Goal: Task Accomplishment & Management: Manage account settings

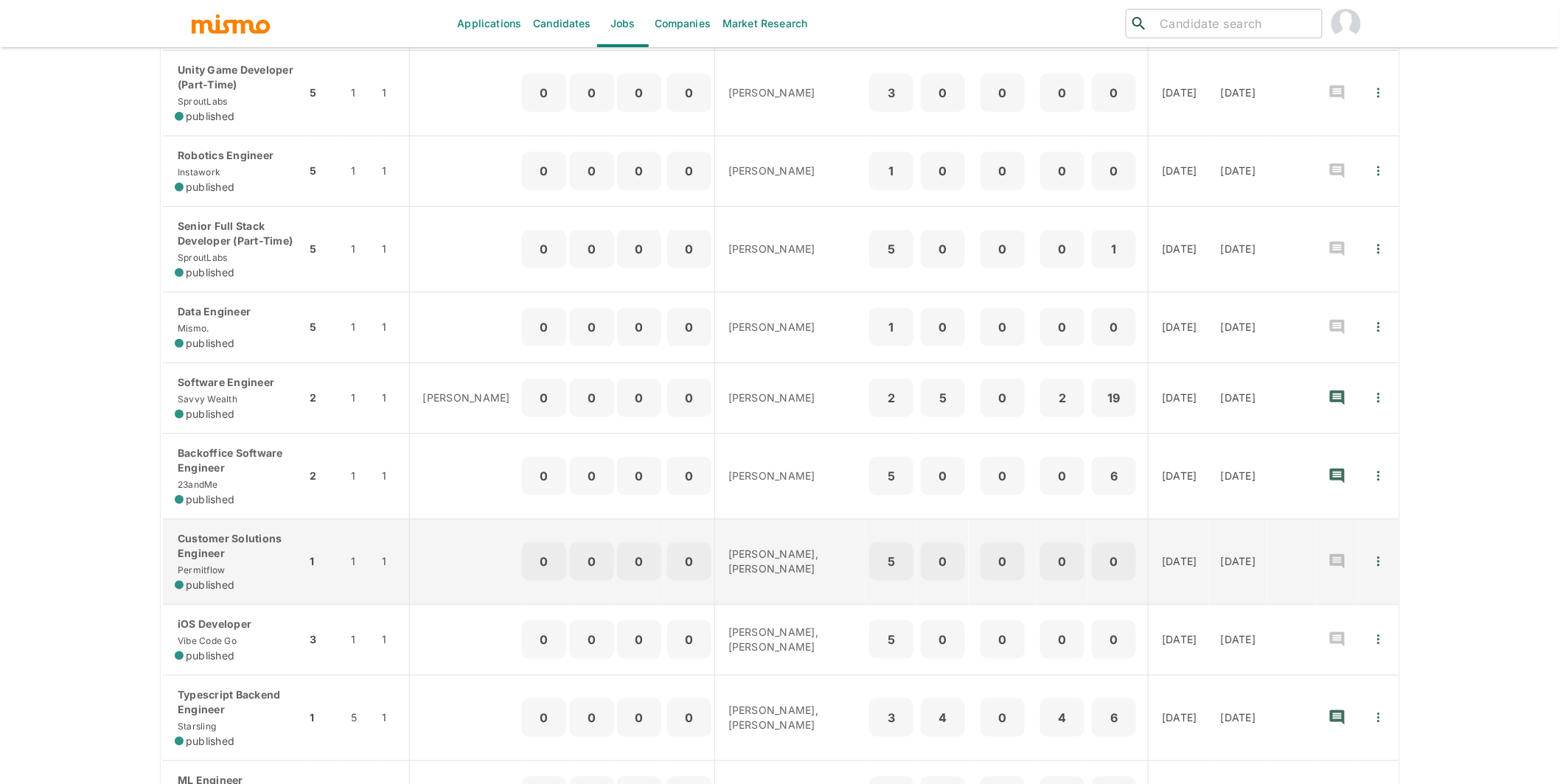
scroll to position [344, 0]
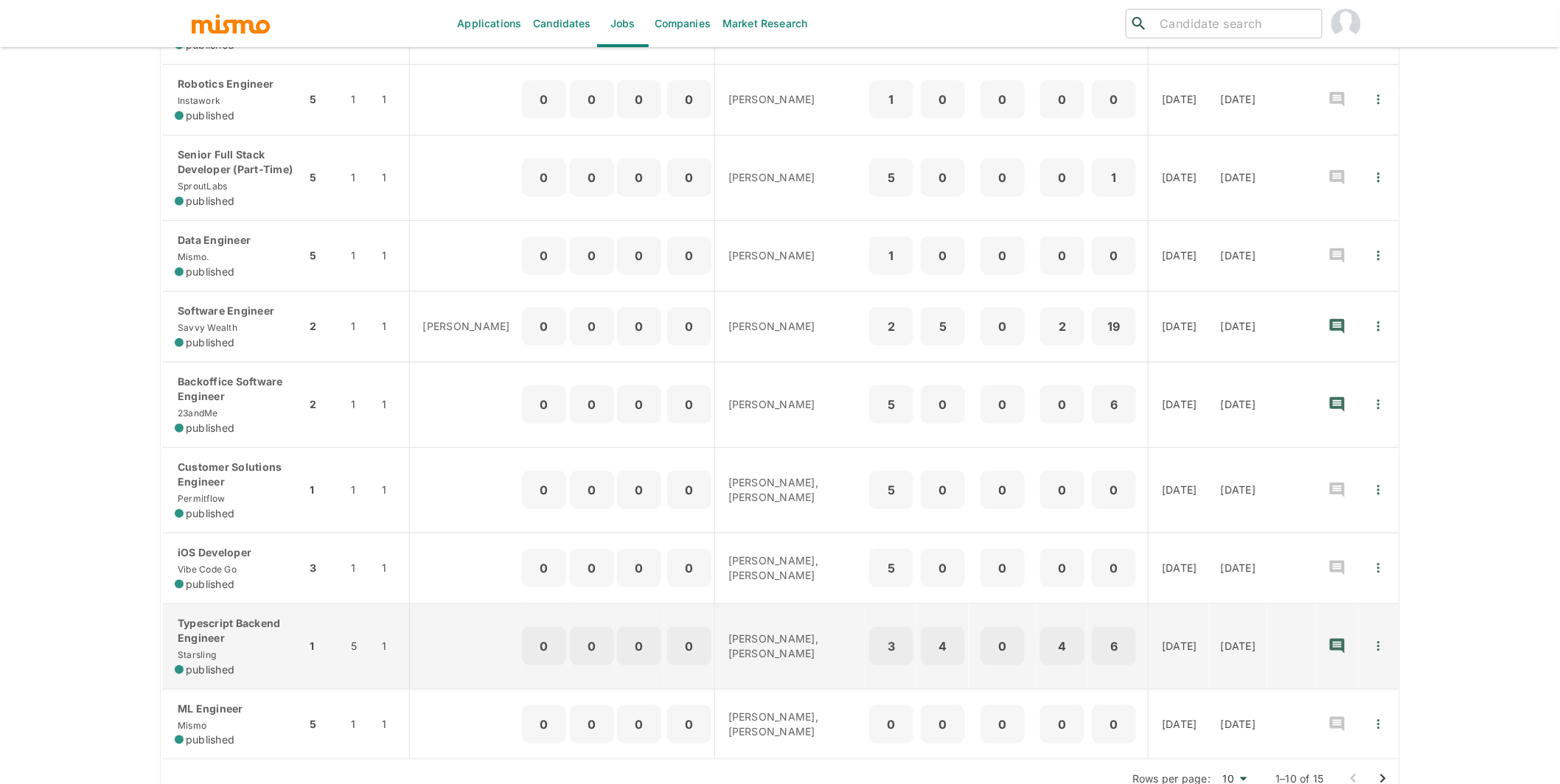
click at [232, 560] on p "Typescript Backend Engineer" at bounding box center [234, 631] width 119 height 29
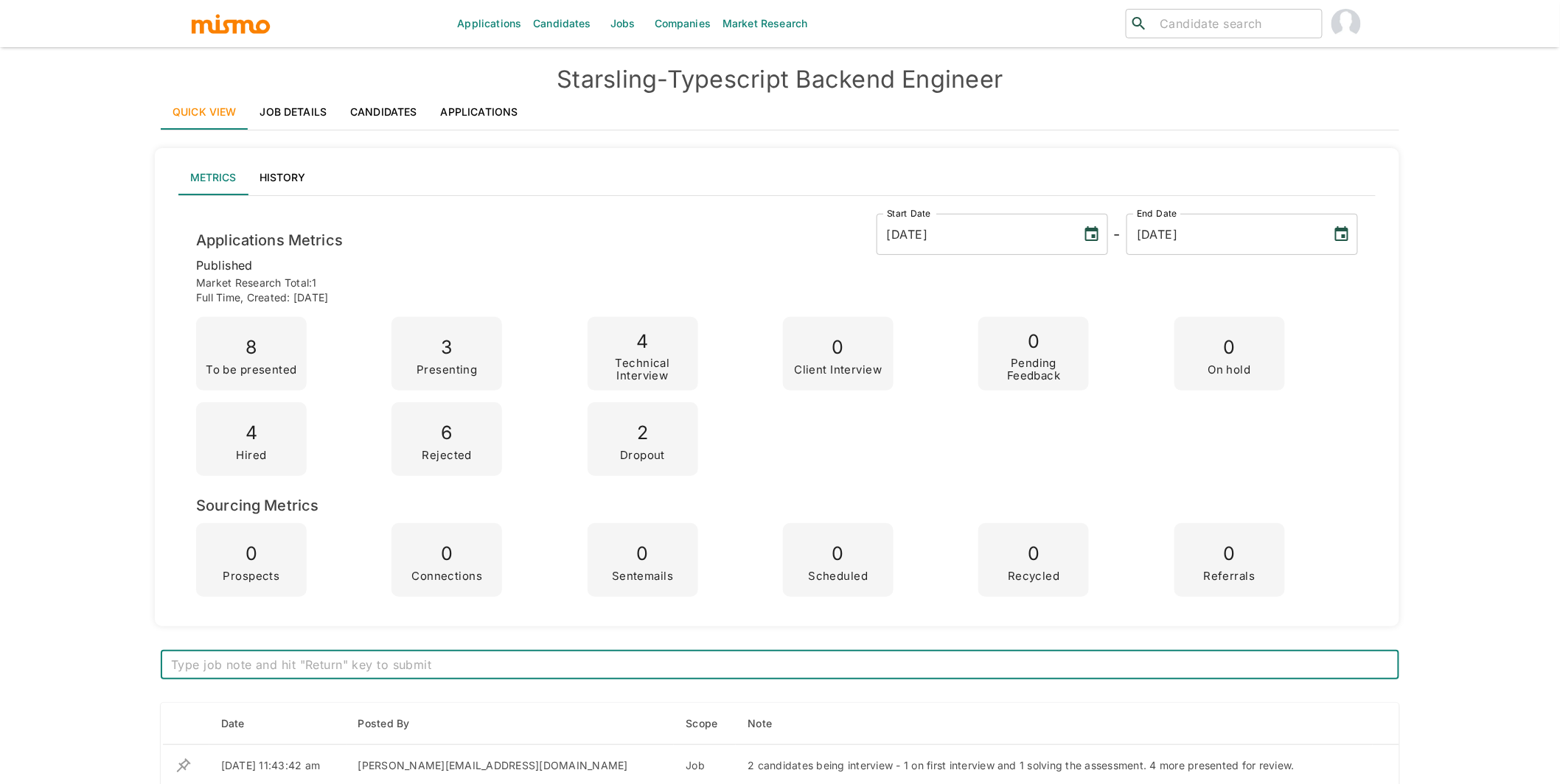
click at [493, 105] on link "Applications" at bounding box center [479, 112] width 101 height 35
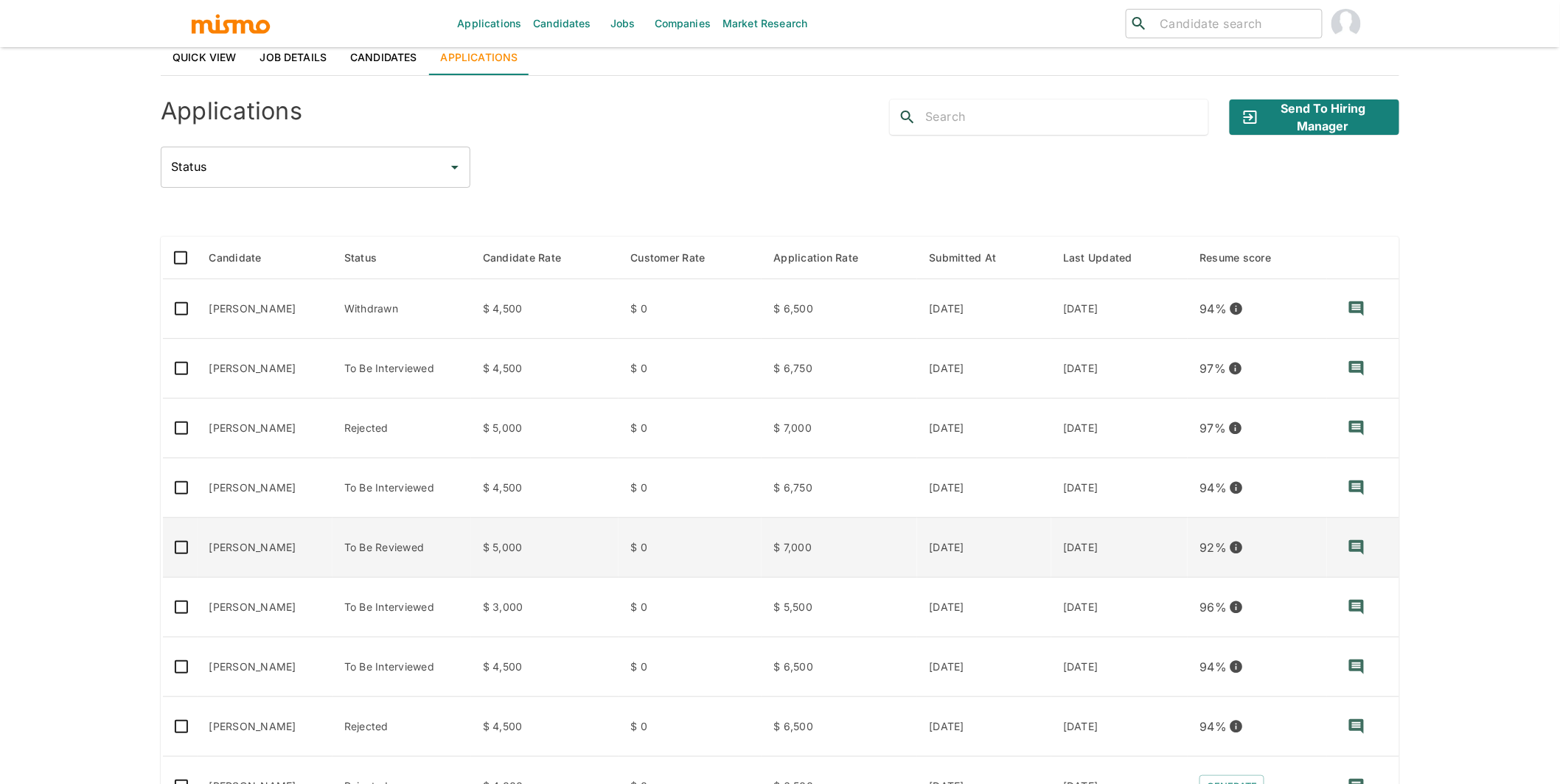
scroll to position [67, 0]
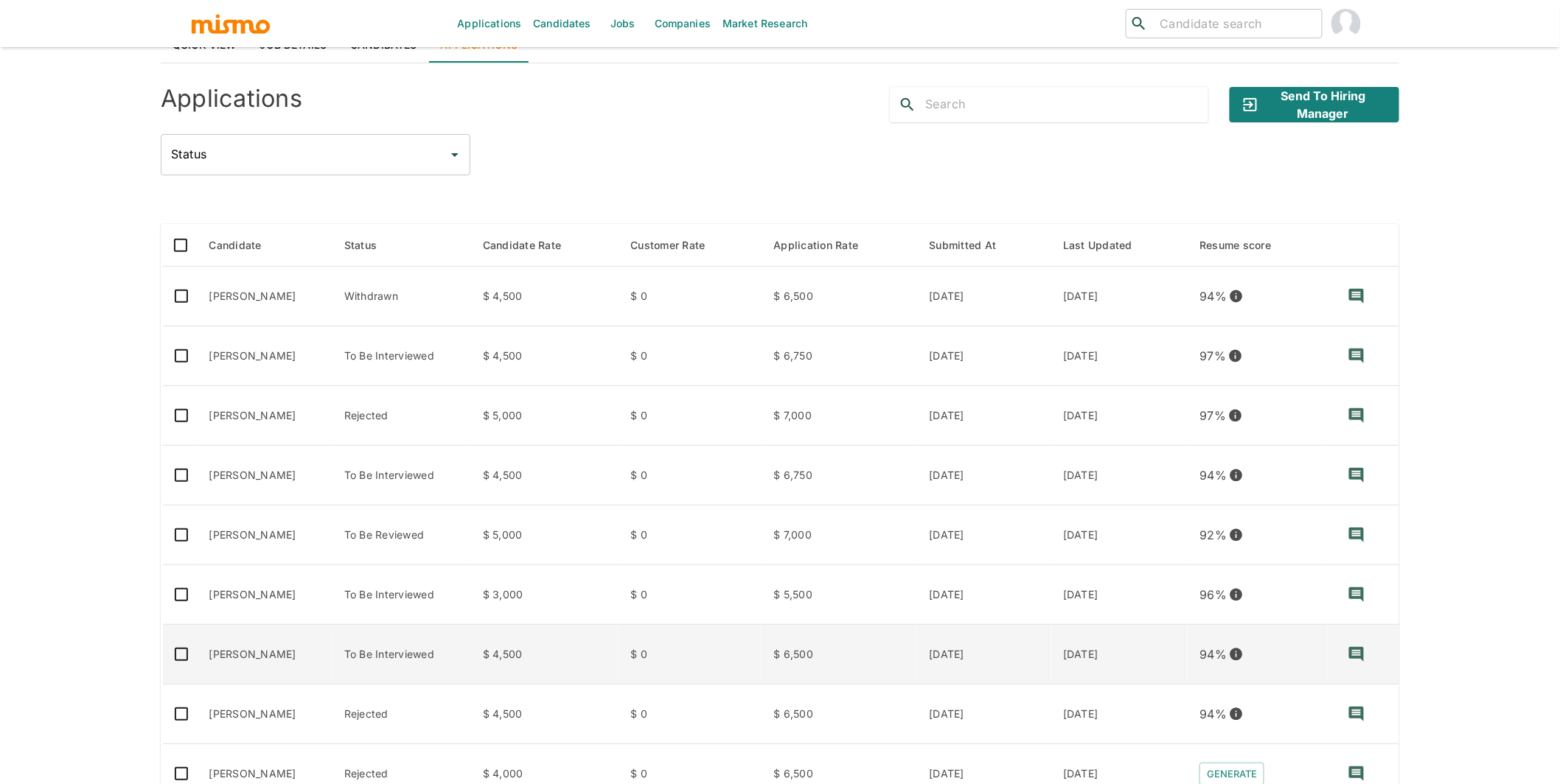
click at [249, 666] on td "Renan Machado" at bounding box center [264, 655] width 135 height 60
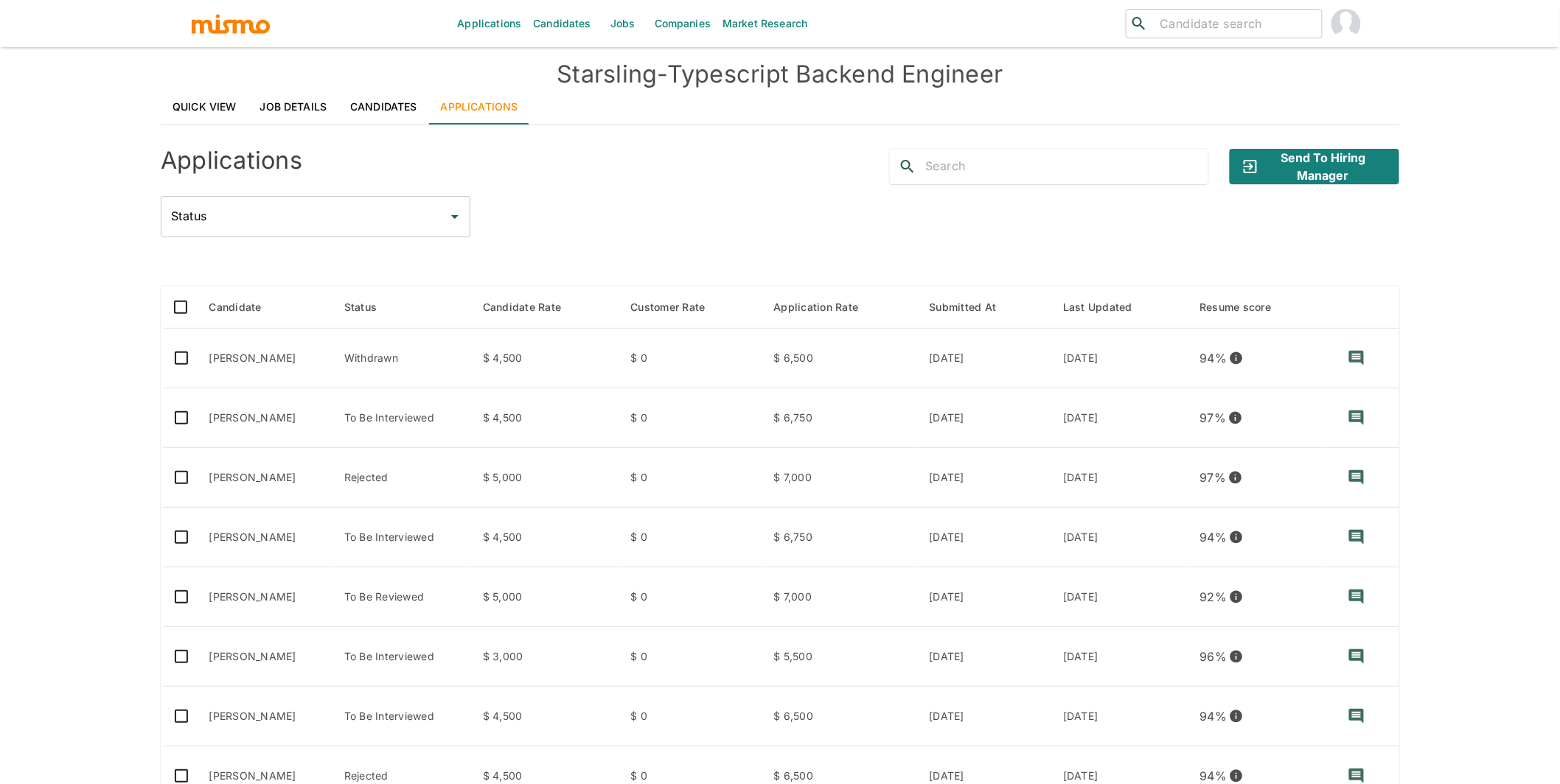
scroll to position [0, 0]
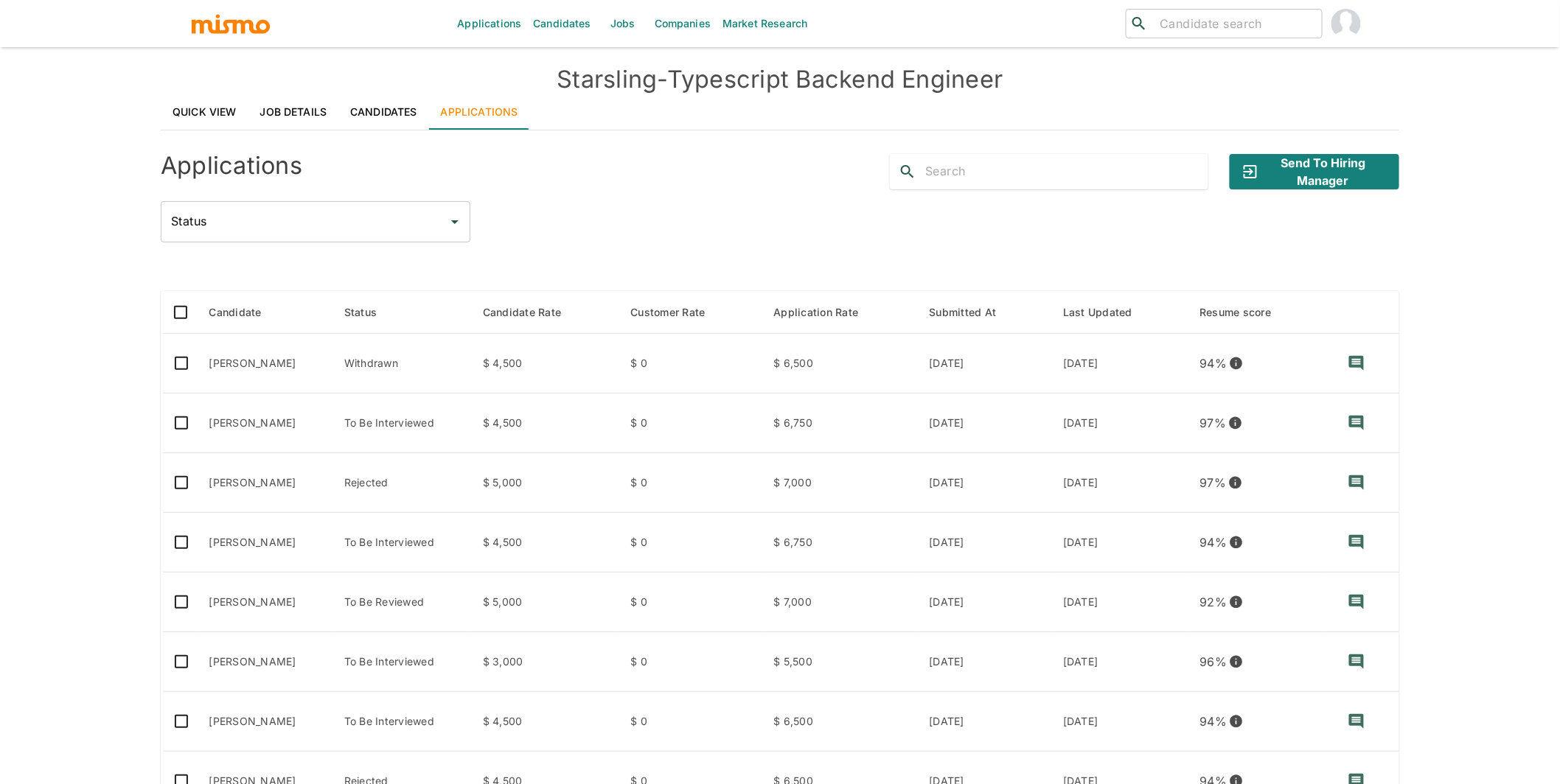
click at [294, 111] on link "Job Details" at bounding box center [294, 112] width 91 height 35
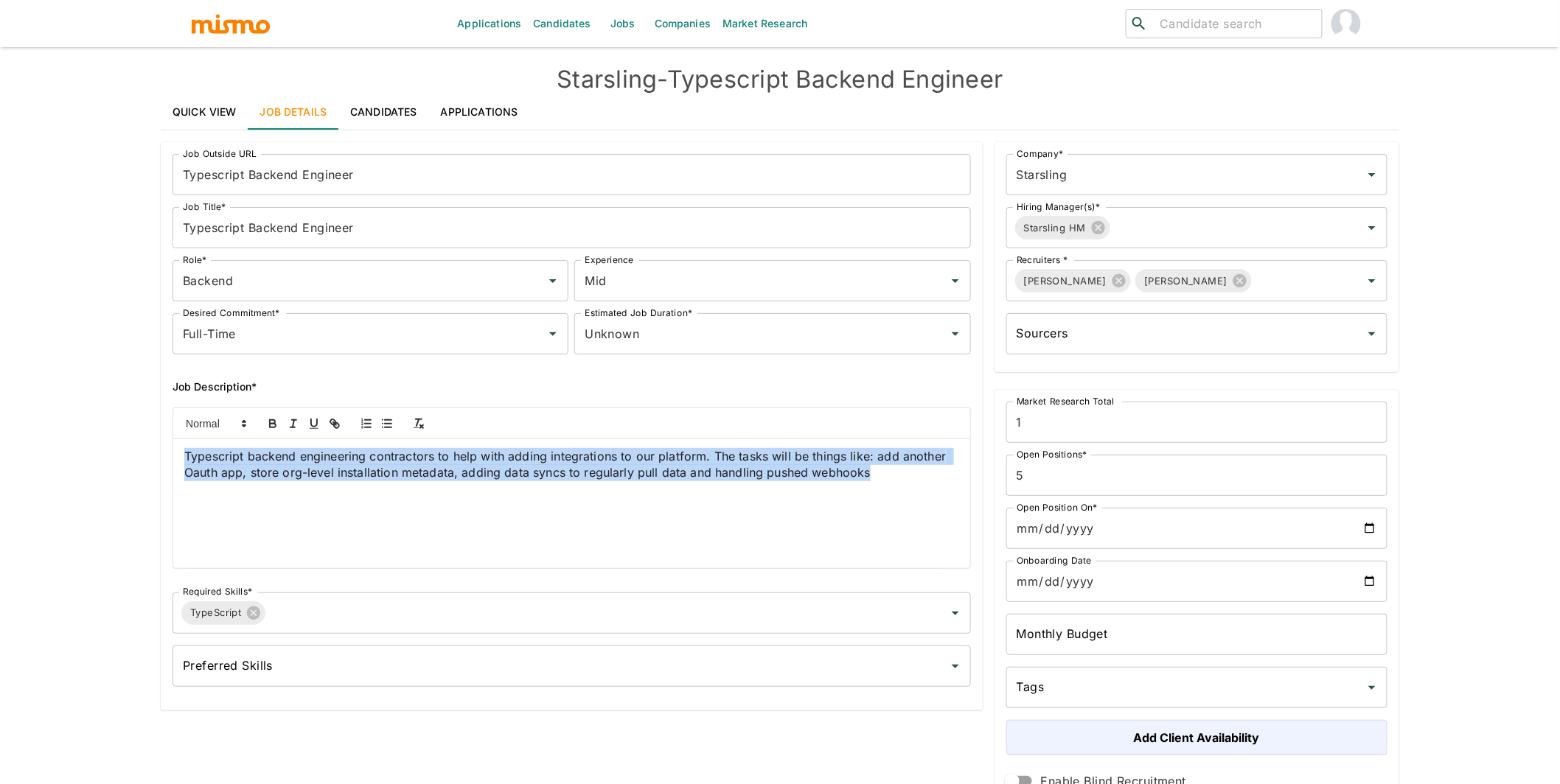
drag, startPoint x: 181, startPoint y: 456, endPoint x: 918, endPoint y: 477, distance: 737.3
click at [918, 477] on div "Typescript backend engineering contractors to help with adding integrations to …" at bounding box center [571, 503] width 797 height 129
copy span "Typescript backend engineering contractors to help with adding integrations to …"
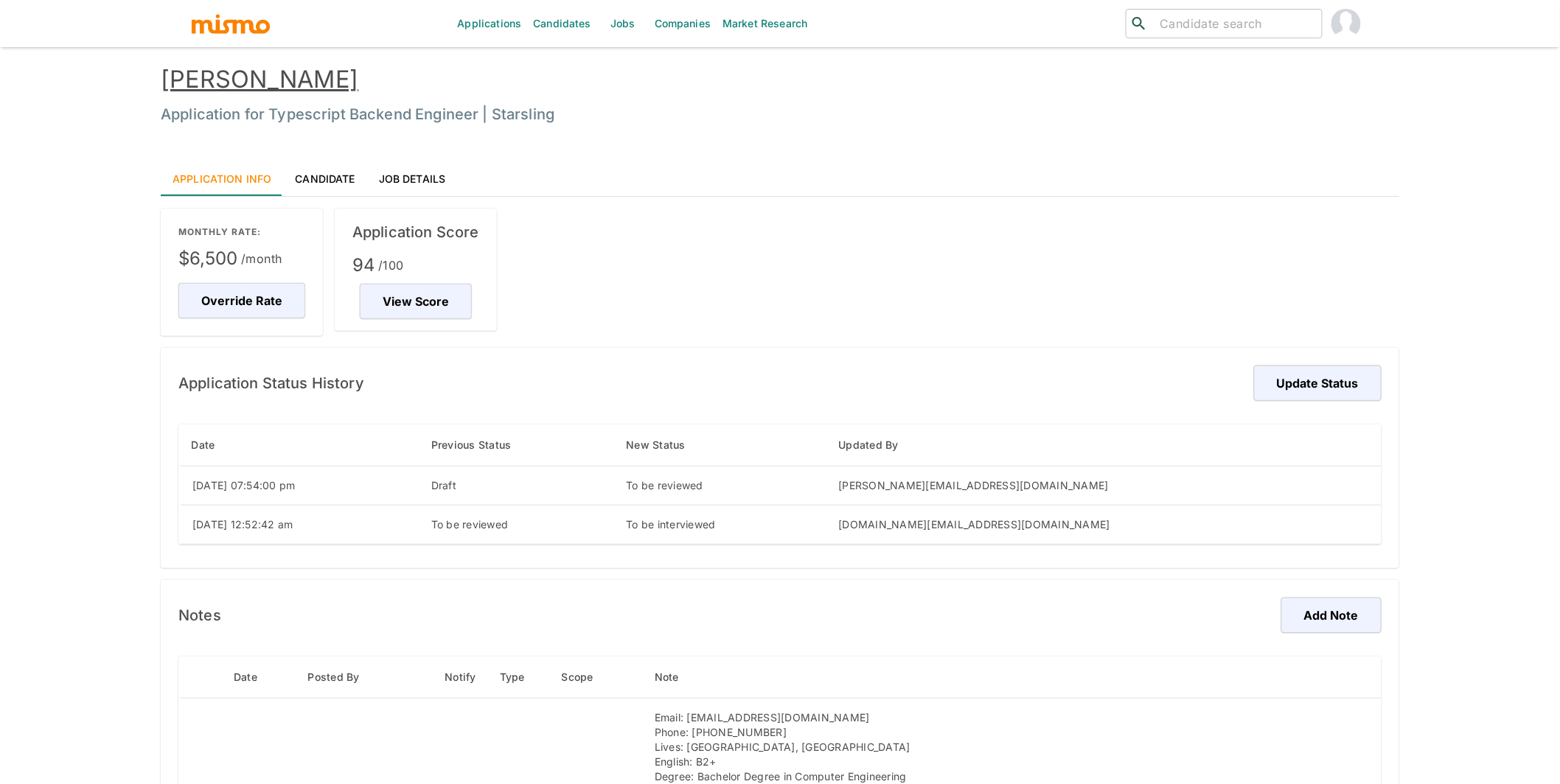
click at [274, 80] on link "Renan Machado" at bounding box center [259, 78] width 198 height 28
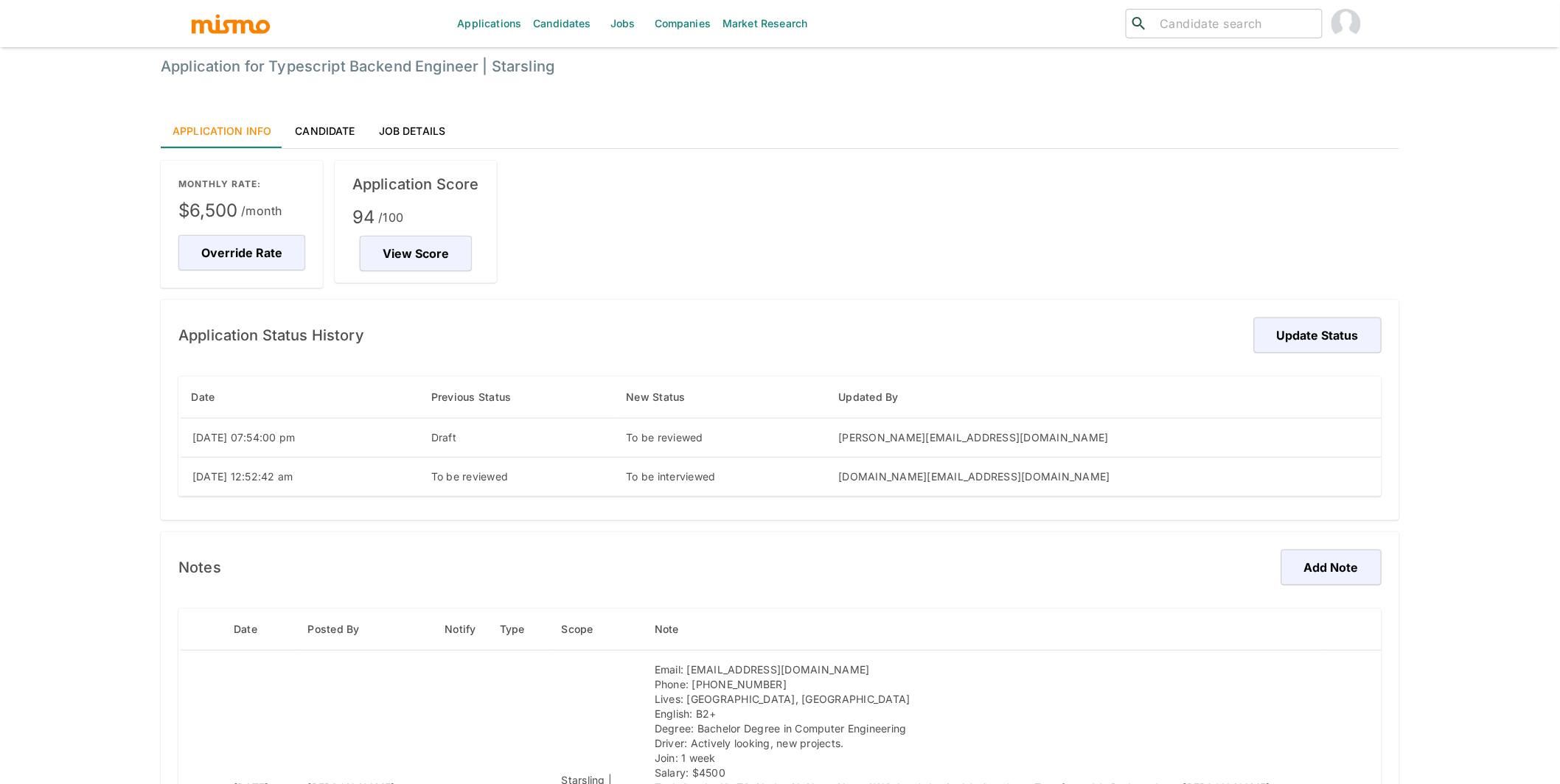
scroll to position [137, 0]
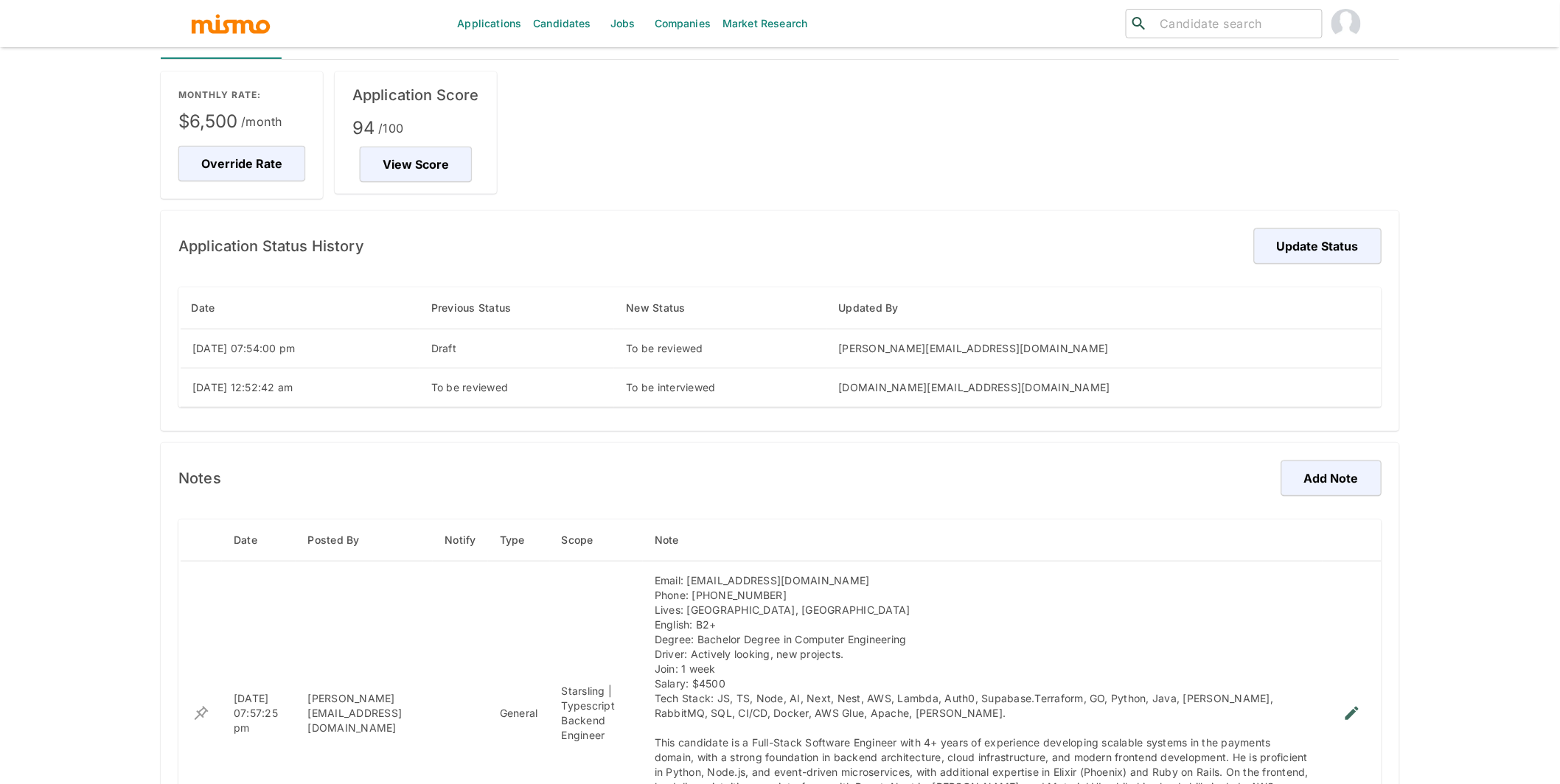
click at [795, 146] on div "MONTHLY RATE: $6,500 /month Override Rate Application Score 94 /100 View Score …" at bounding box center [774, 572] width 1250 height 1025
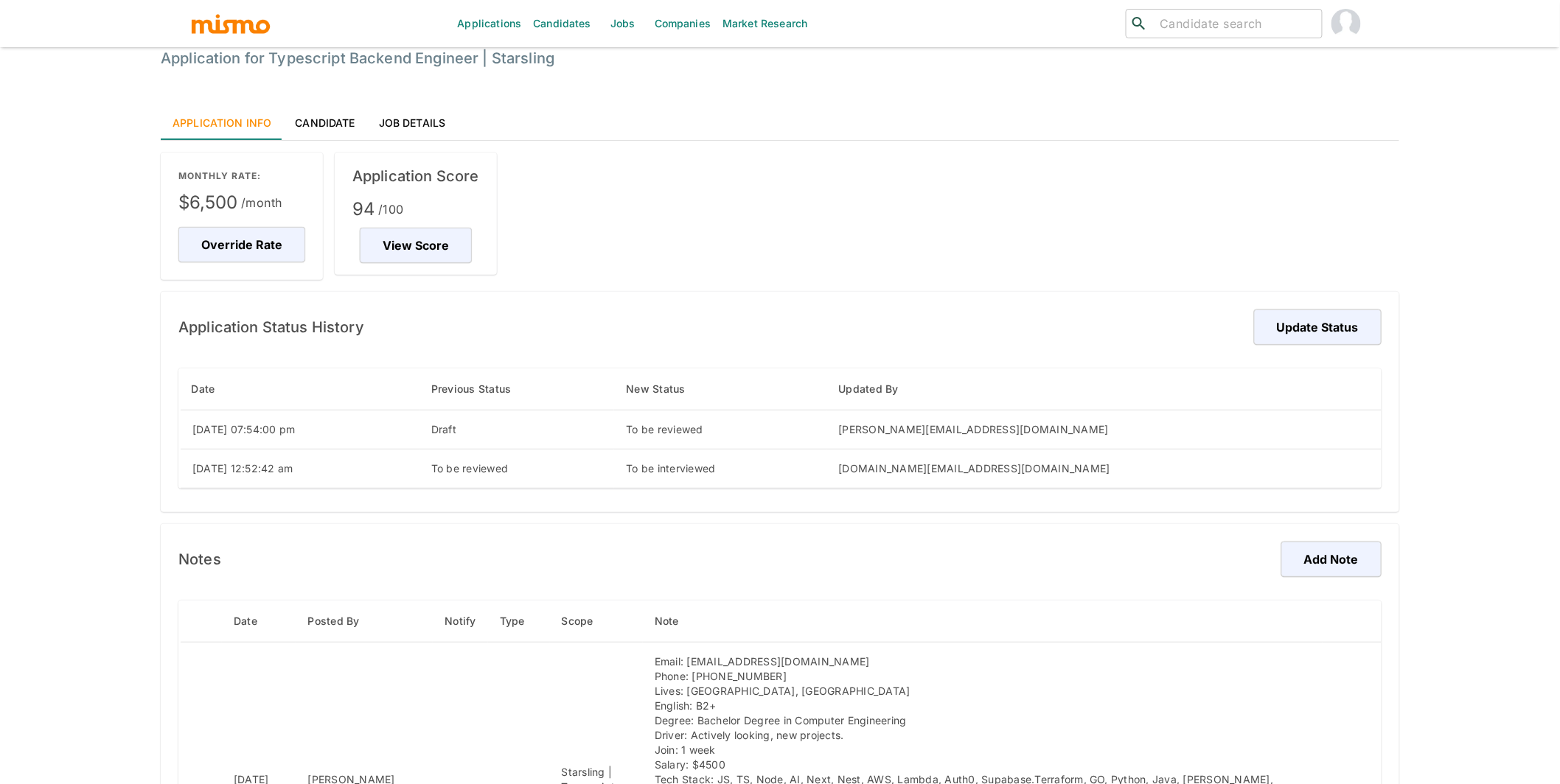
scroll to position [0, 0]
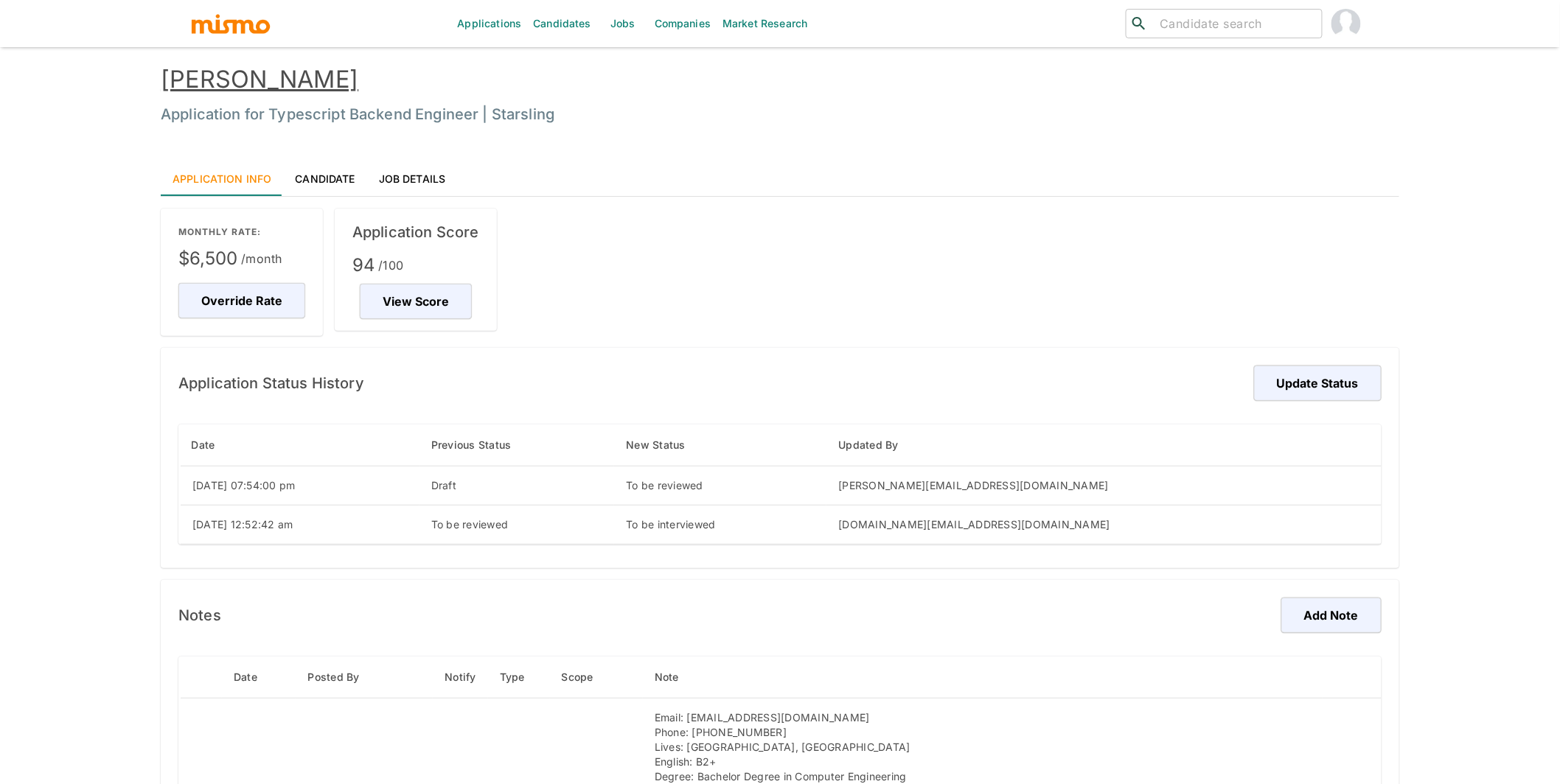
click at [329, 186] on link "Candidate" at bounding box center [324, 178] width 83 height 35
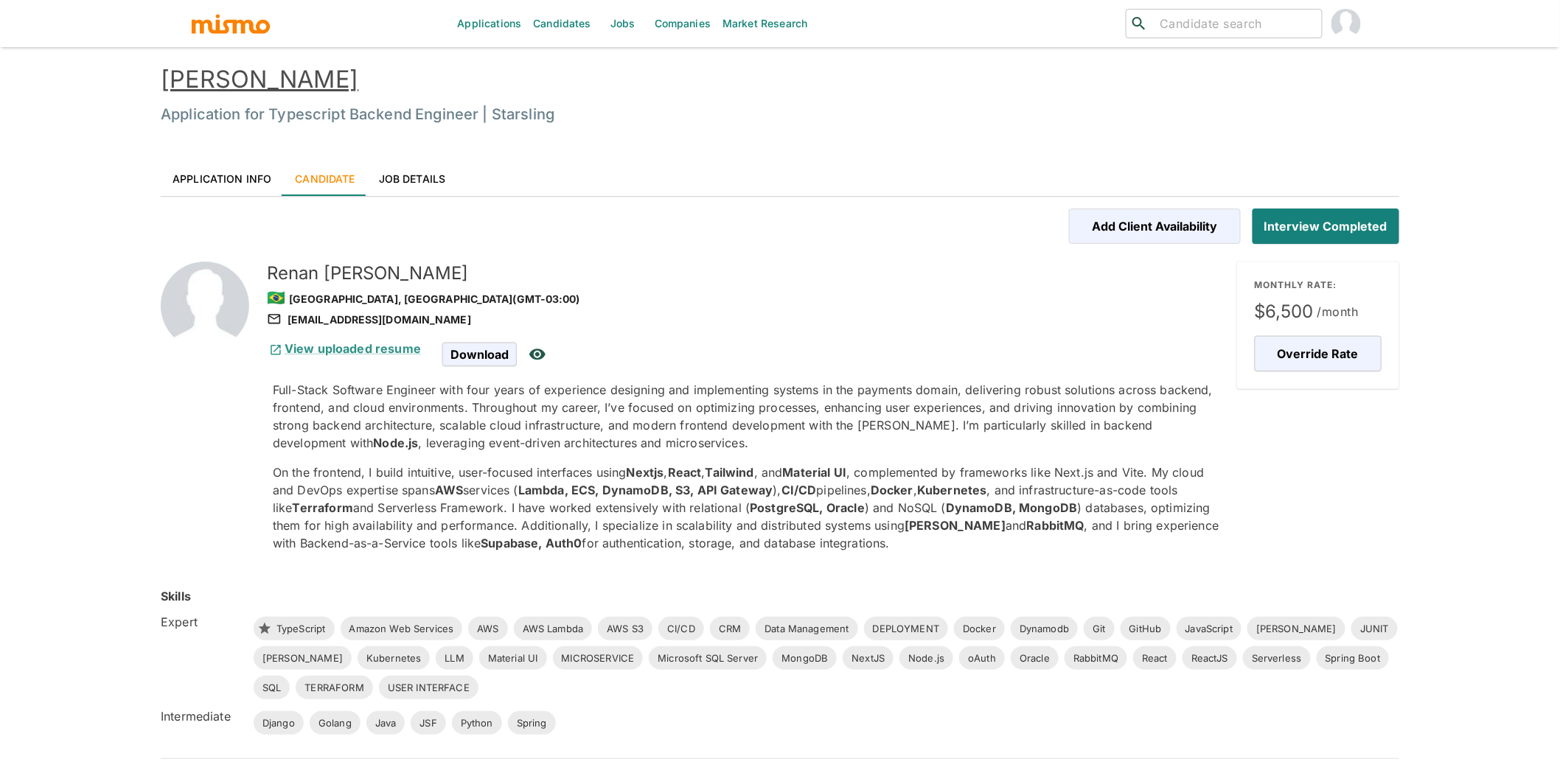
click at [670, 321] on div "renanmachadopinho@gmail.com" at bounding box center [746, 320] width 958 height 18
click at [739, 126] on div "Renan Machado Application for Typescript Backend Engineer | Starsling" at bounding box center [765, 83] width 1268 height 96
click at [950, 22] on div "Applications Candidates Jobs Companies Market Research ​ ​" at bounding box center [780, 23] width 1179 height 47
click at [456, 316] on div "renanmachadopinho@gmail.com" at bounding box center [746, 320] width 958 height 18
copy div "renanmachadopinho@gmail.com"
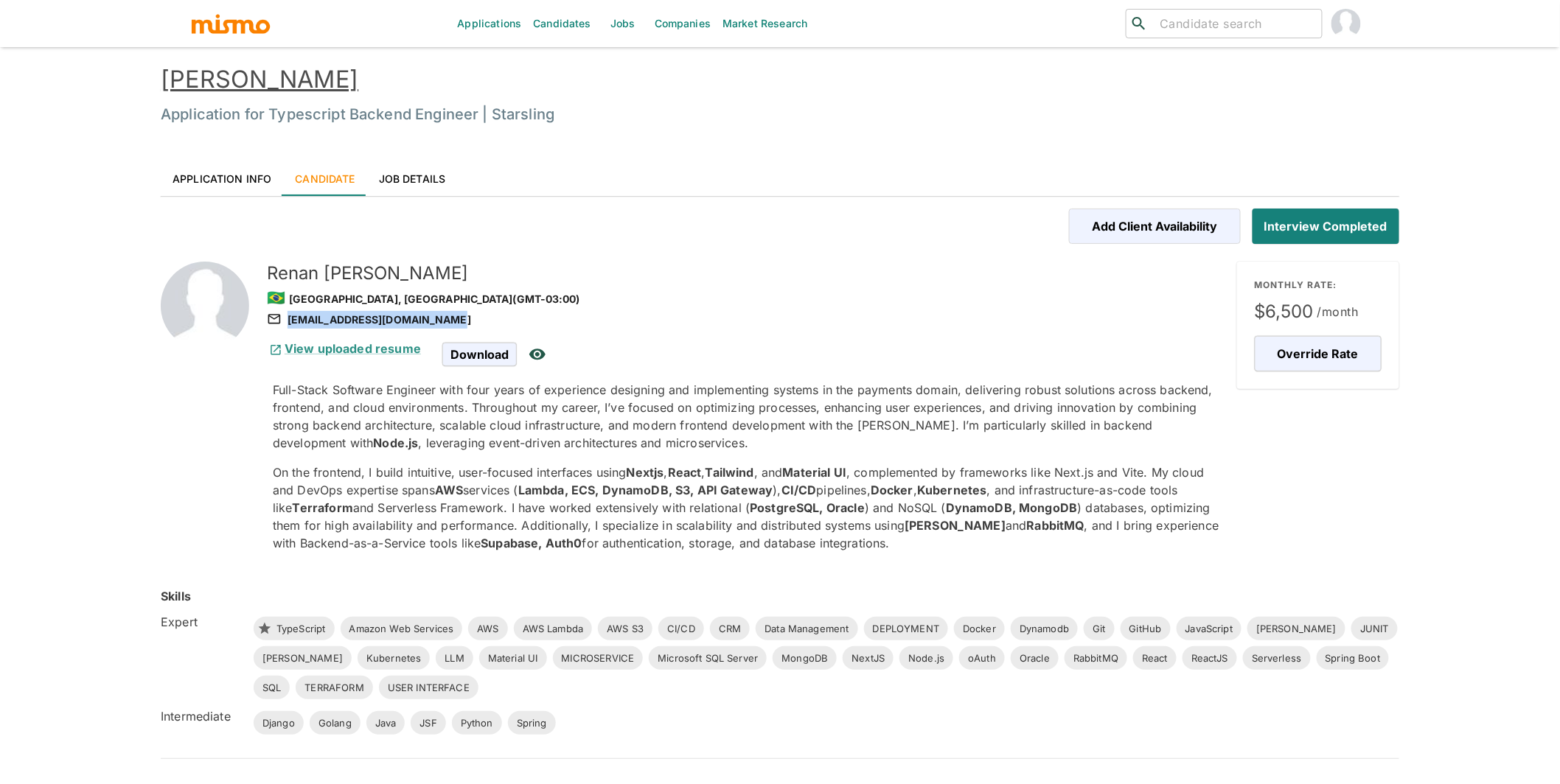
copy div "renanmachadopinho@gmail.com"
click at [245, 178] on link "Application Info" at bounding box center [221, 178] width 122 height 35
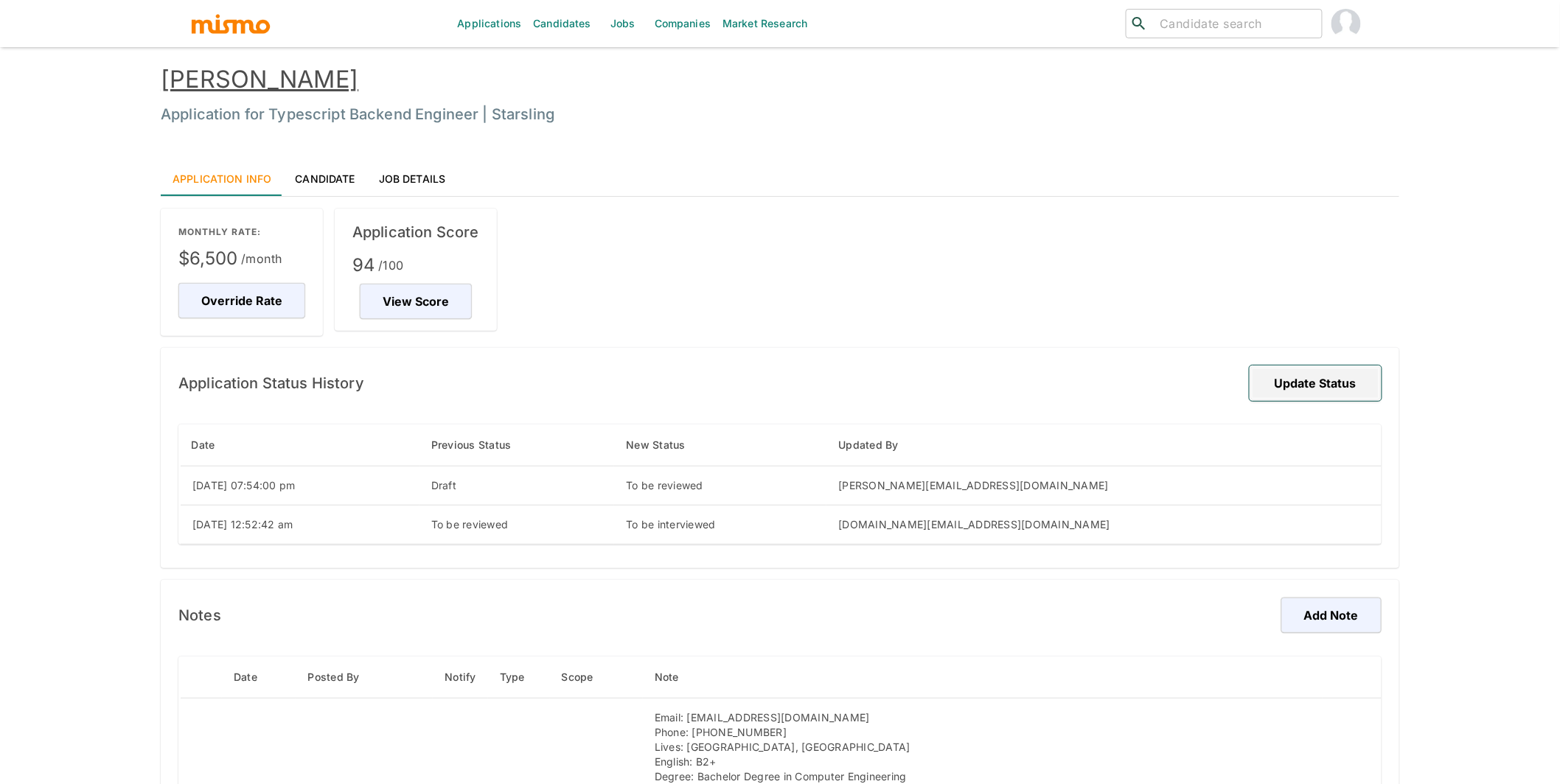
click at [1306, 387] on button "Update Status" at bounding box center [1316, 384] width 132 height 35
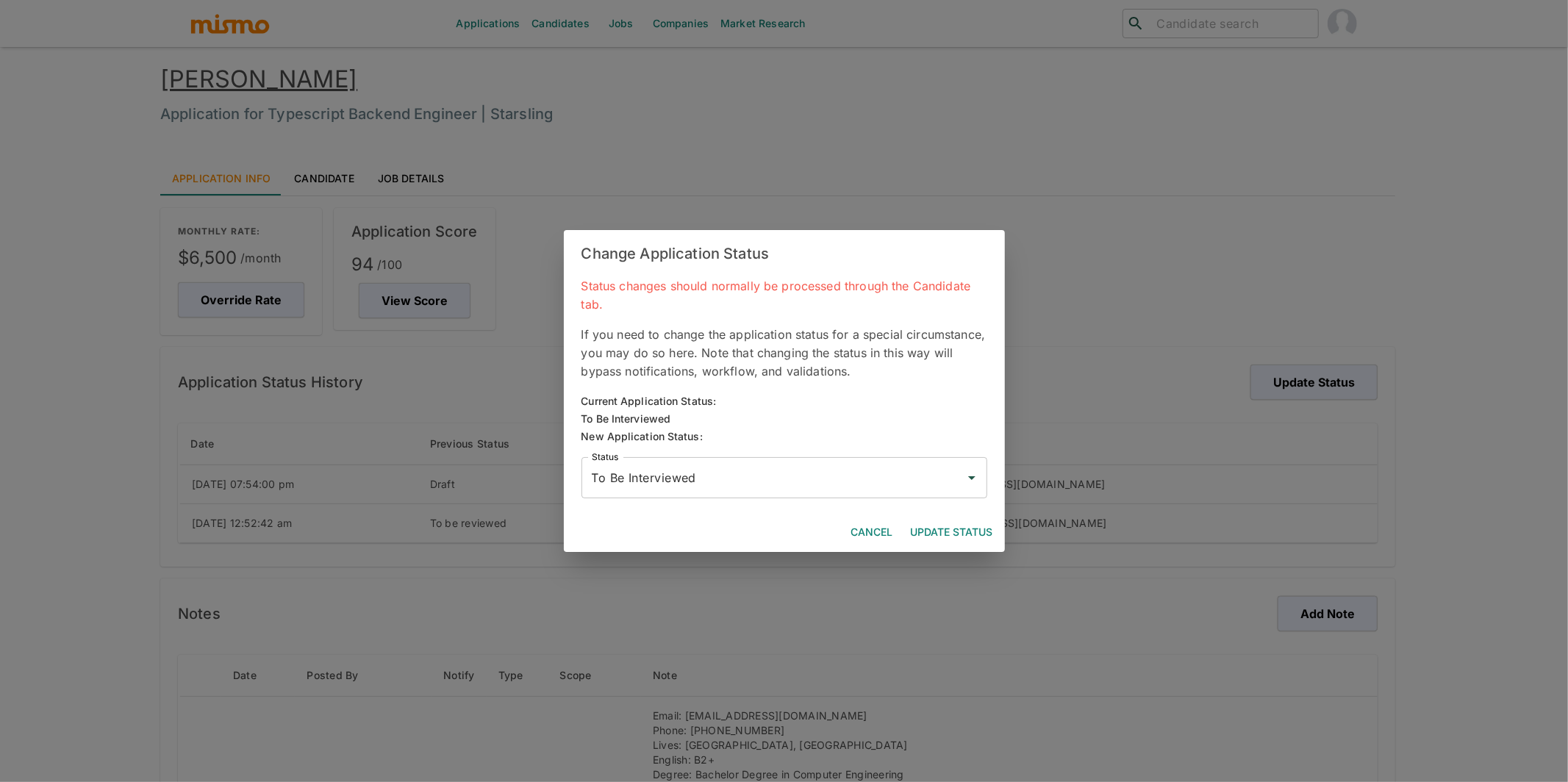
click at [856, 478] on input "To Be Interviewed" at bounding box center [773, 478] width 370 height 28
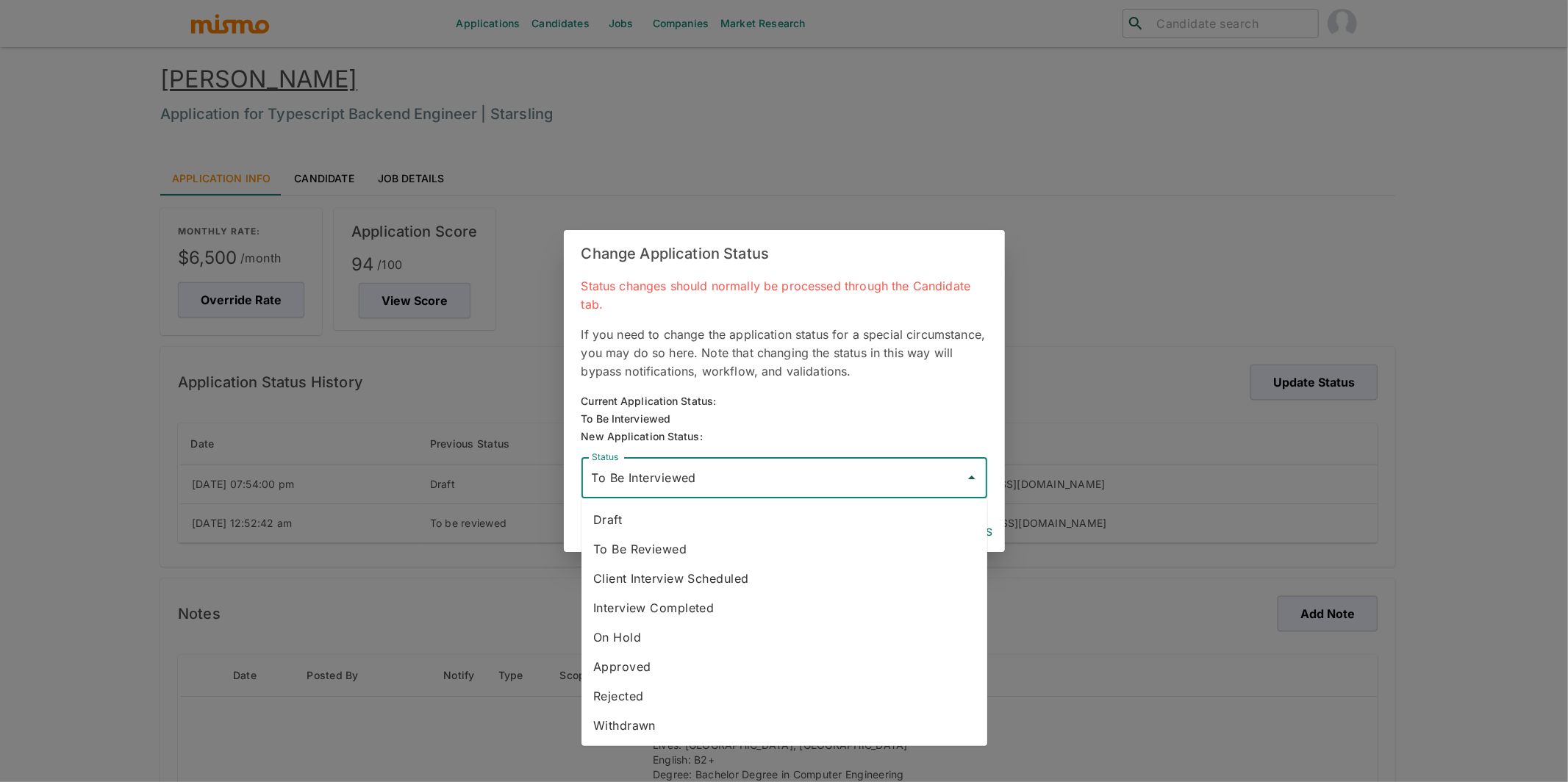
click at [718, 663] on li "Approved" at bounding box center [784, 666] width 406 height 29
type input "Approved"
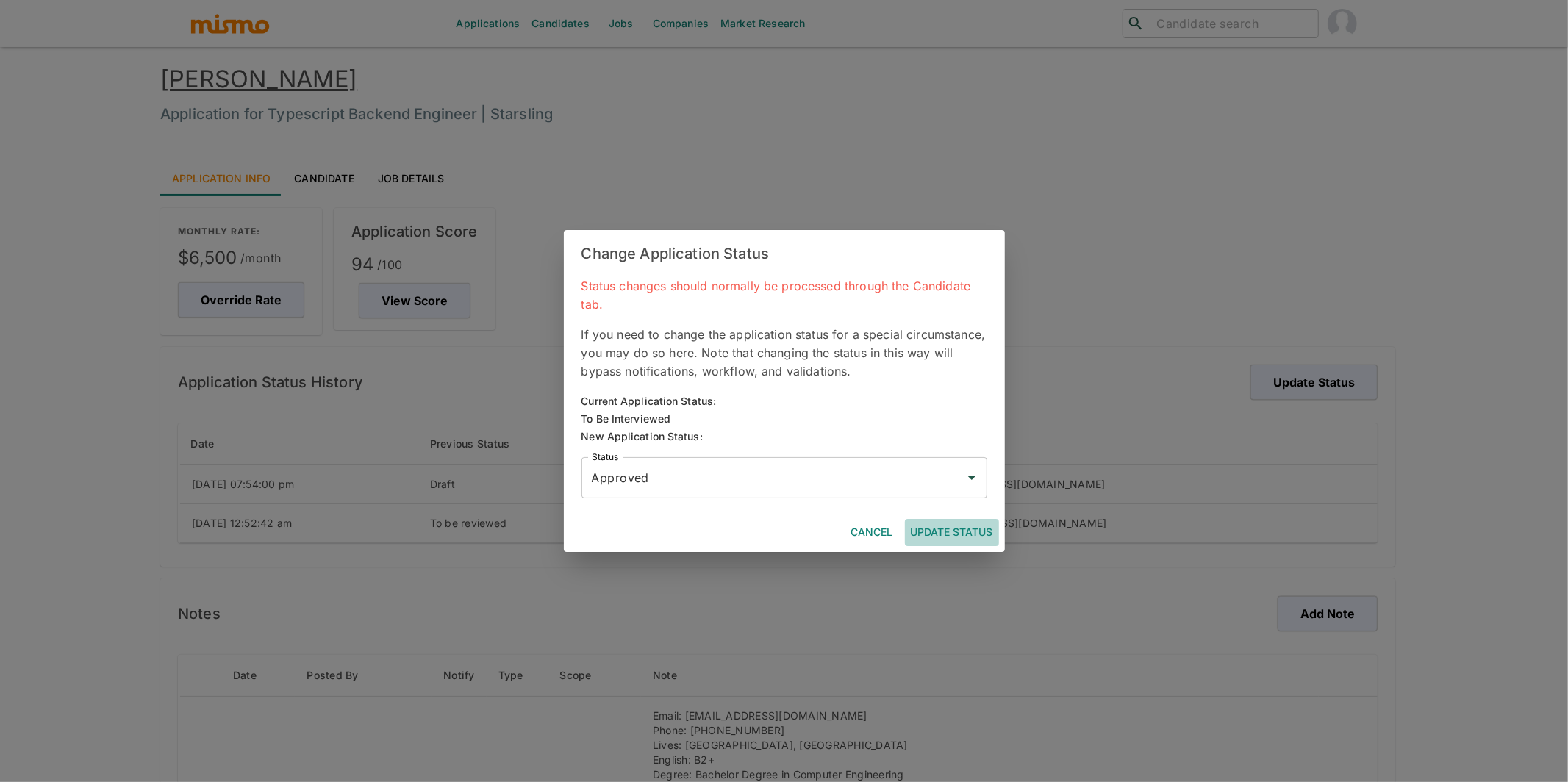
click at [959, 526] on button "Update Status" at bounding box center [952, 532] width 94 height 27
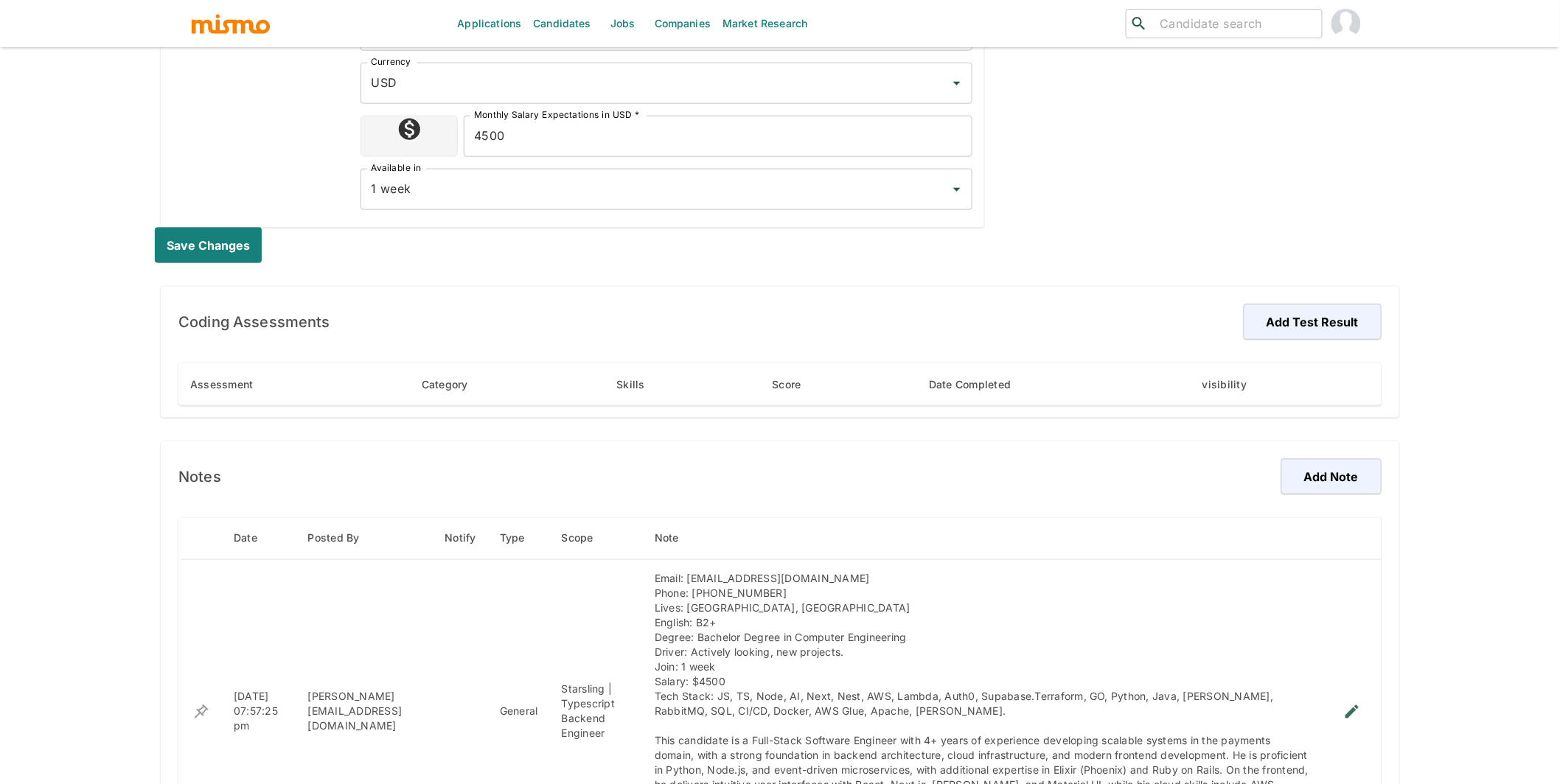
scroll to position [840, 0]
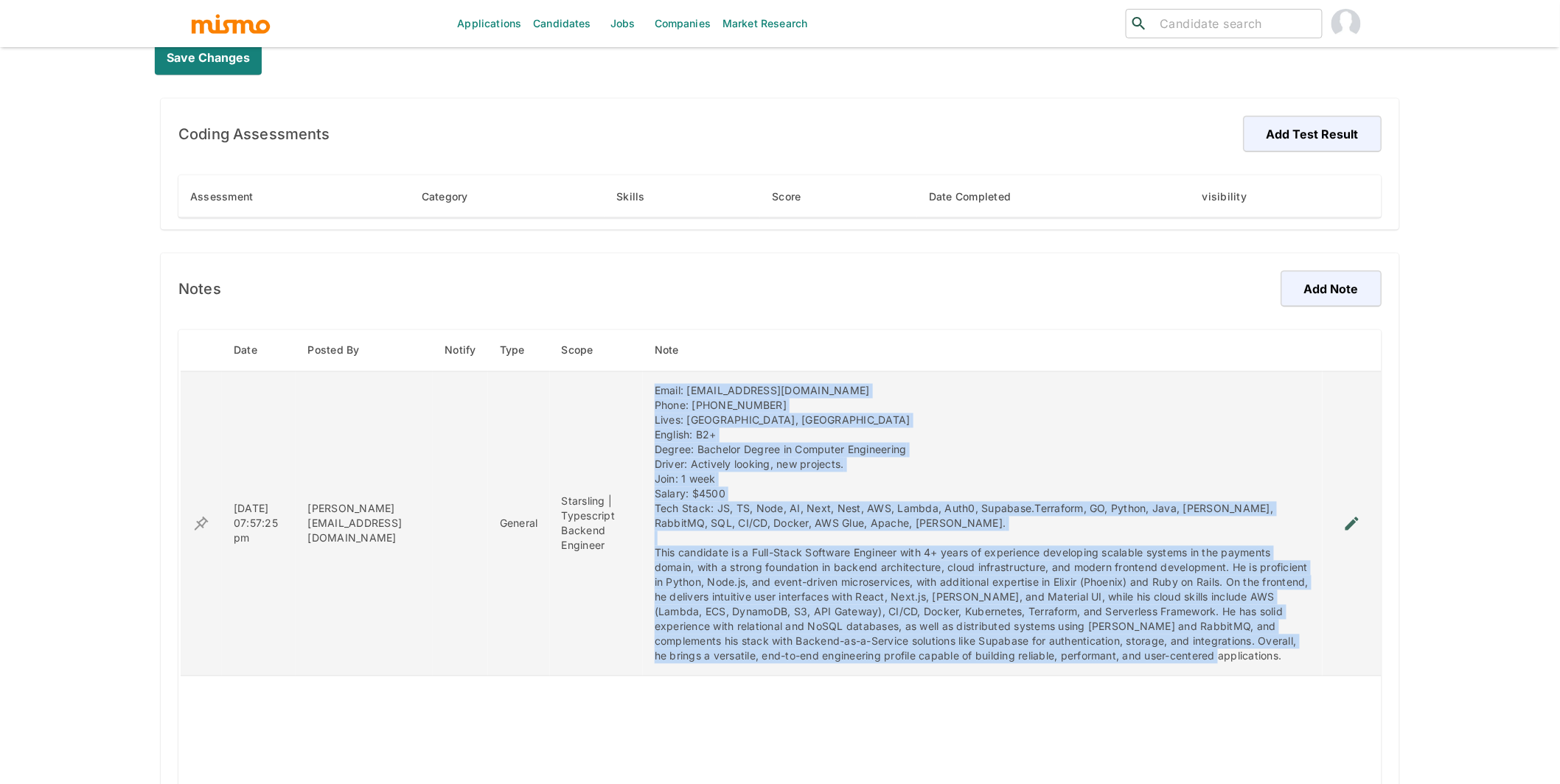
drag, startPoint x: 736, startPoint y: 671, endPoint x: 654, endPoint y: 394, distance: 288.9
click at [654, 394] on td "Email: renanmachadopinho@gmail.com Phone: +55 (48) 99137-1335 Lives: Sao Paulo,…" at bounding box center [983, 524] width 680 height 304
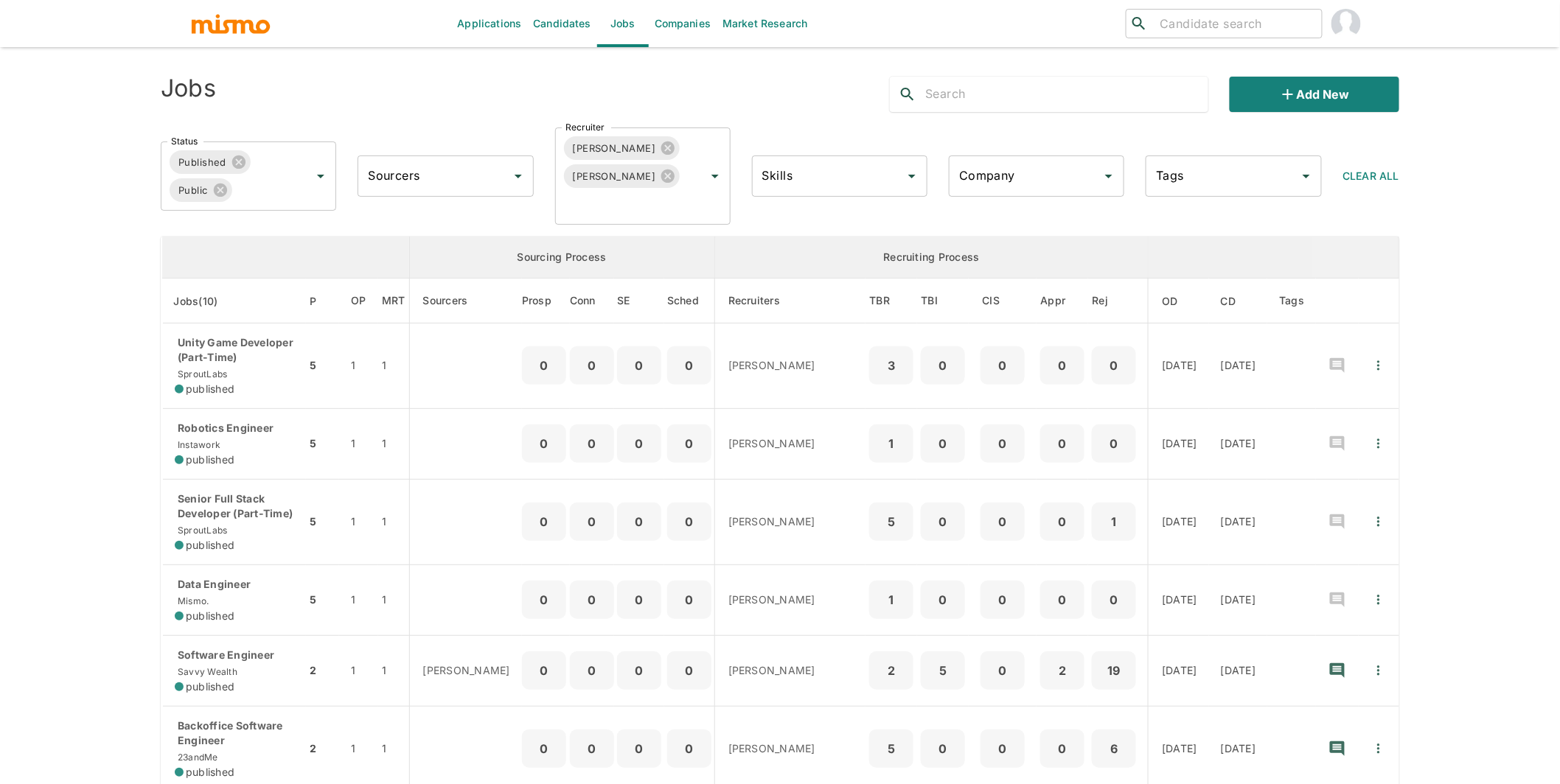
click at [1063, 173] on input "Company" at bounding box center [1026, 176] width 140 height 28
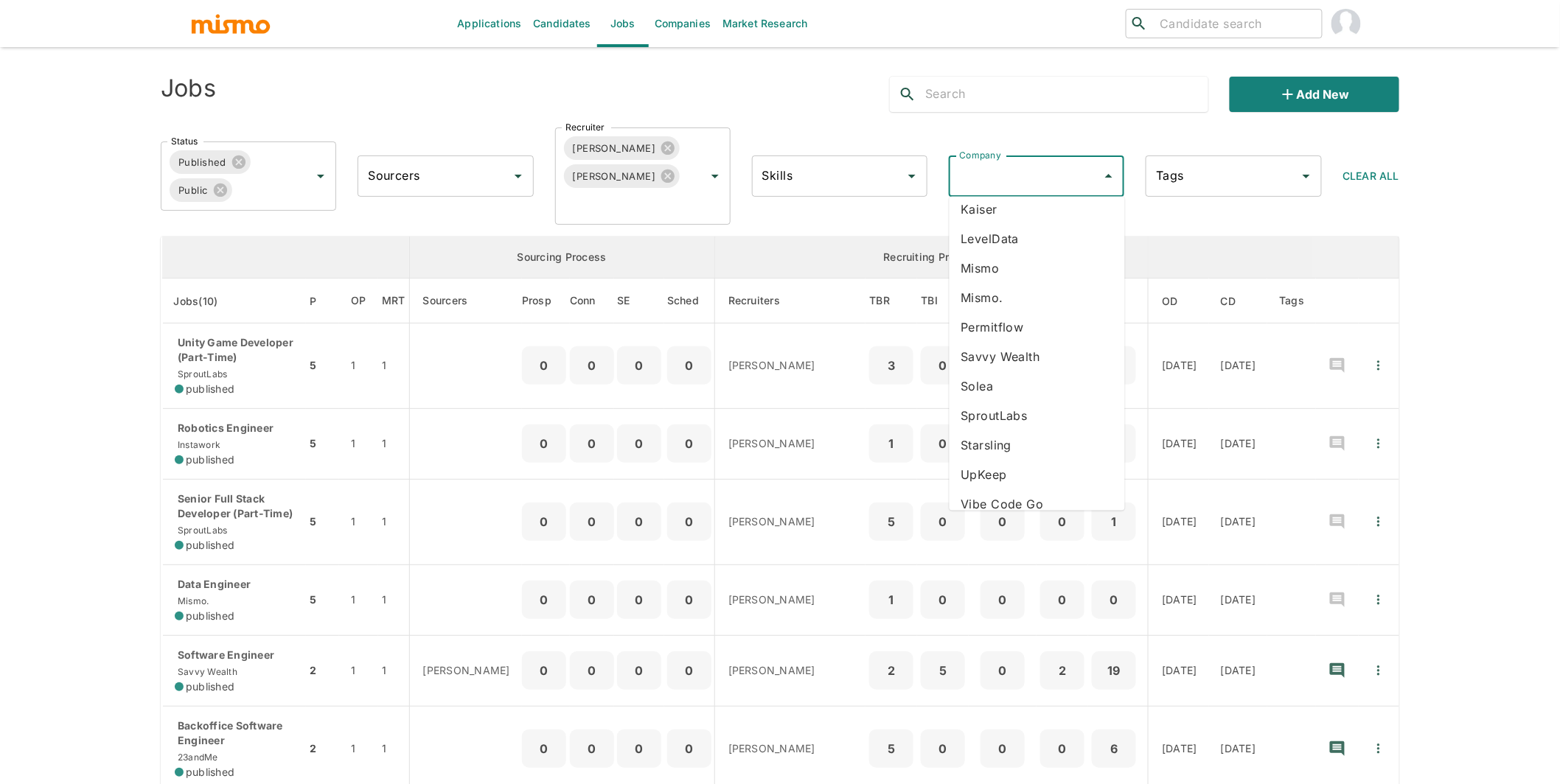
scroll to position [128, 0]
click at [1005, 449] on li "Starsling" at bounding box center [1037, 443] width 175 height 29
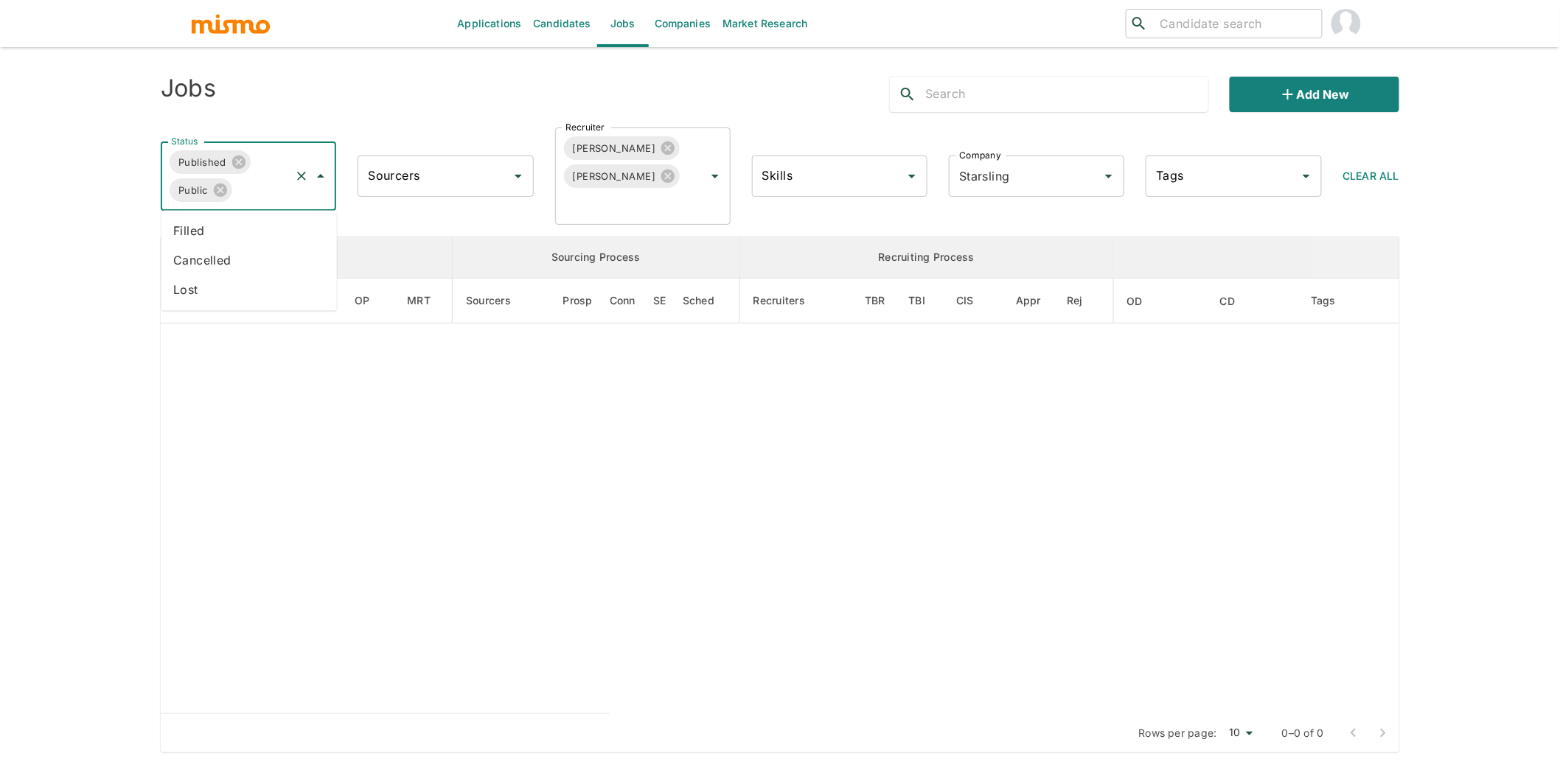
click at [269, 191] on input "Status" at bounding box center [261, 190] width 55 height 28
click at [226, 230] on li "Filled" at bounding box center [249, 231] width 175 height 29
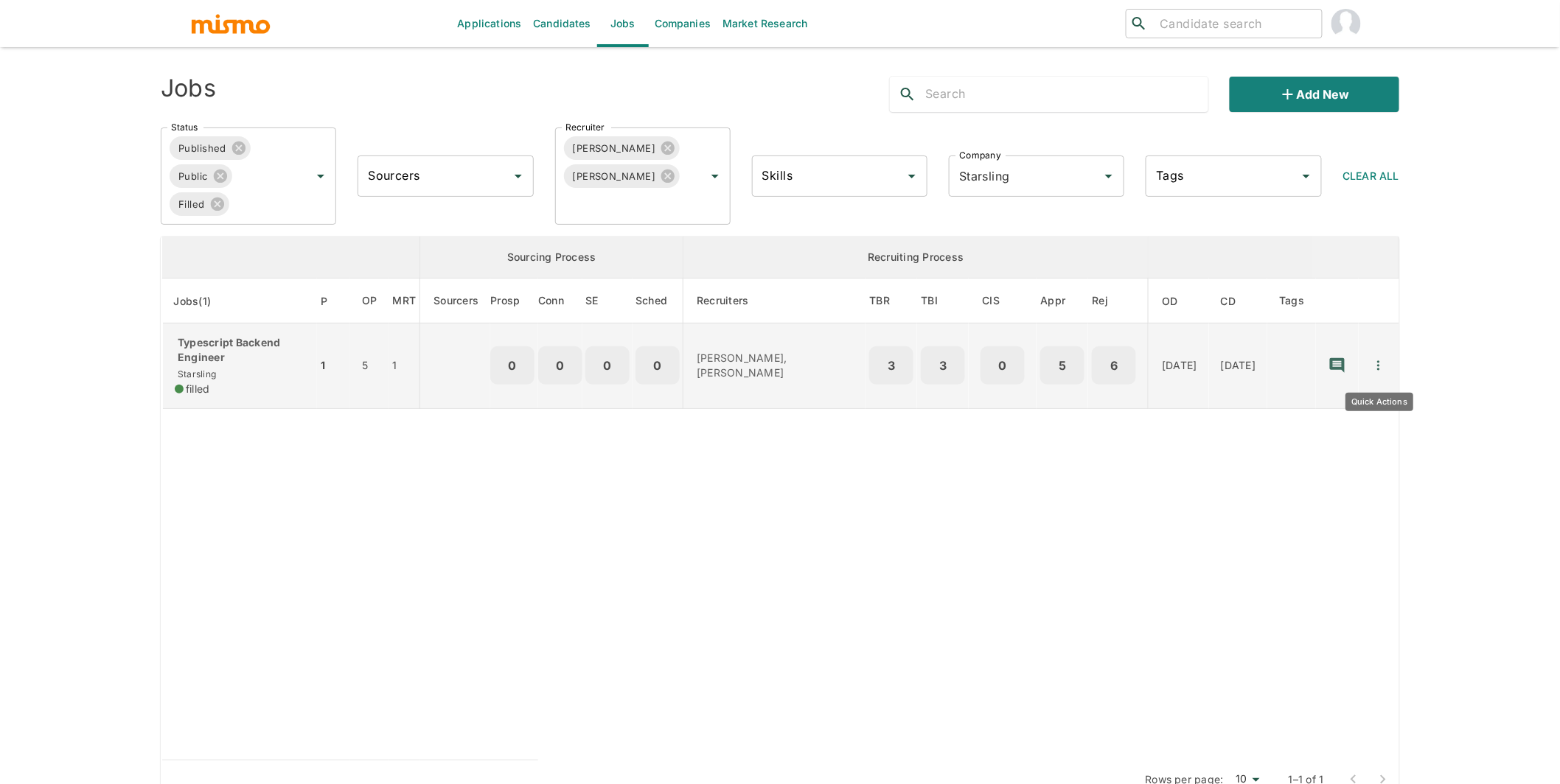
click at [1376, 362] on icon "Quick Actions" at bounding box center [1378, 365] width 15 height 15
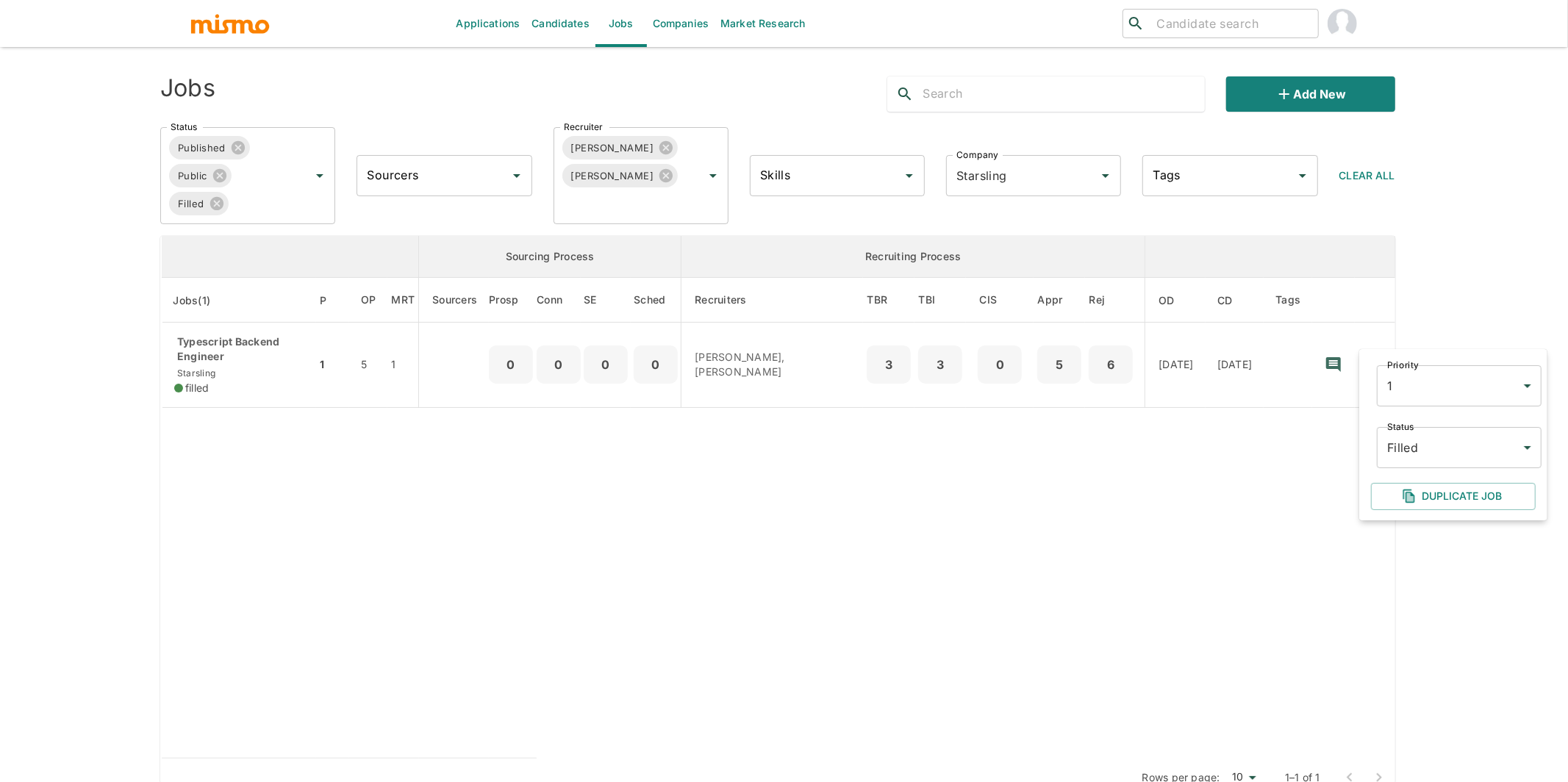
click at [1084, 175] on div at bounding box center [784, 391] width 1568 height 782
click at [1086, 174] on icon "Clear" at bounding box center [1086, 176] width 15 height 15
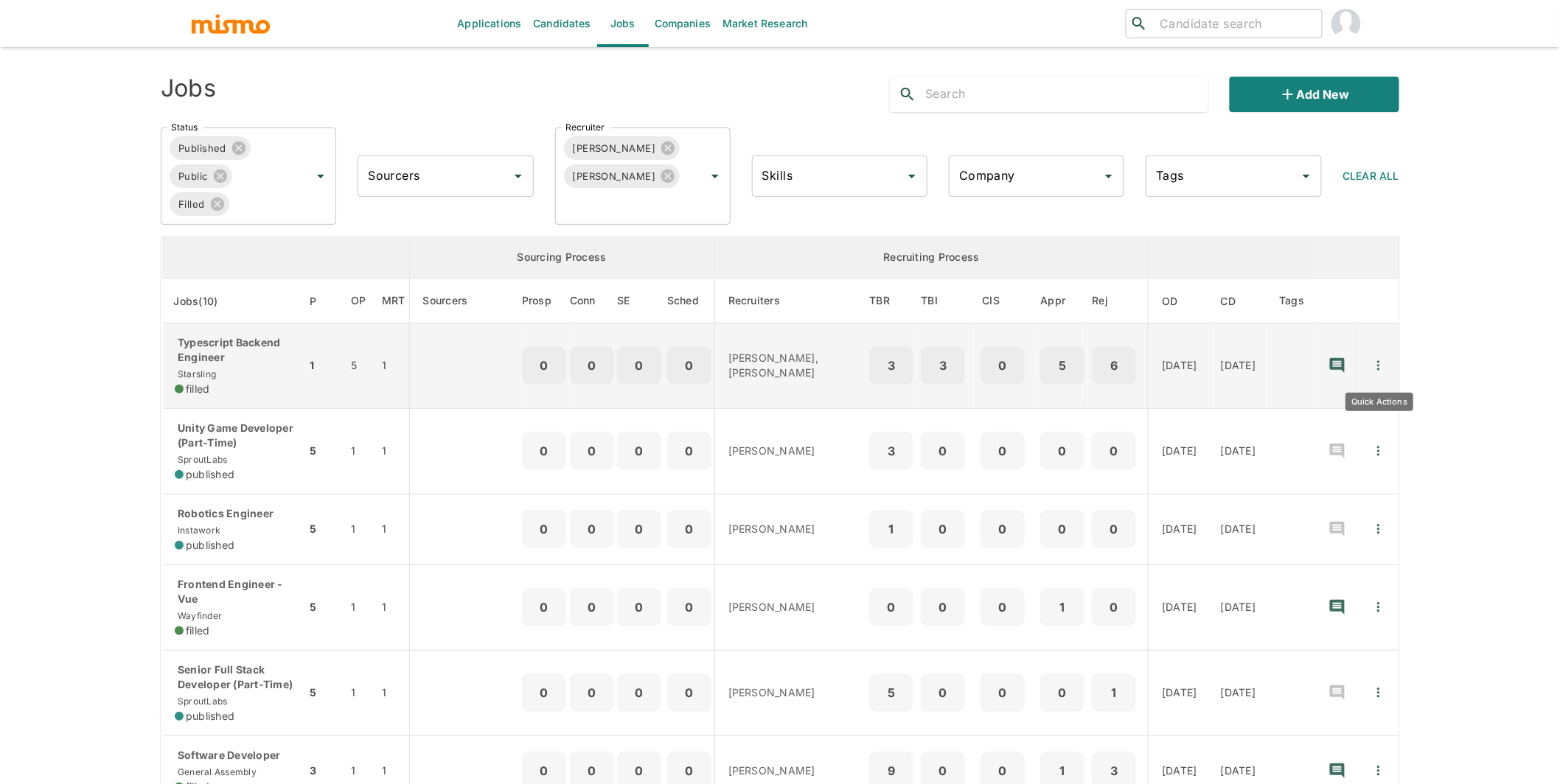
click at [1385, 365] on icon "Quick Actions" at bounding box center [1378, 365] width 15 height 15
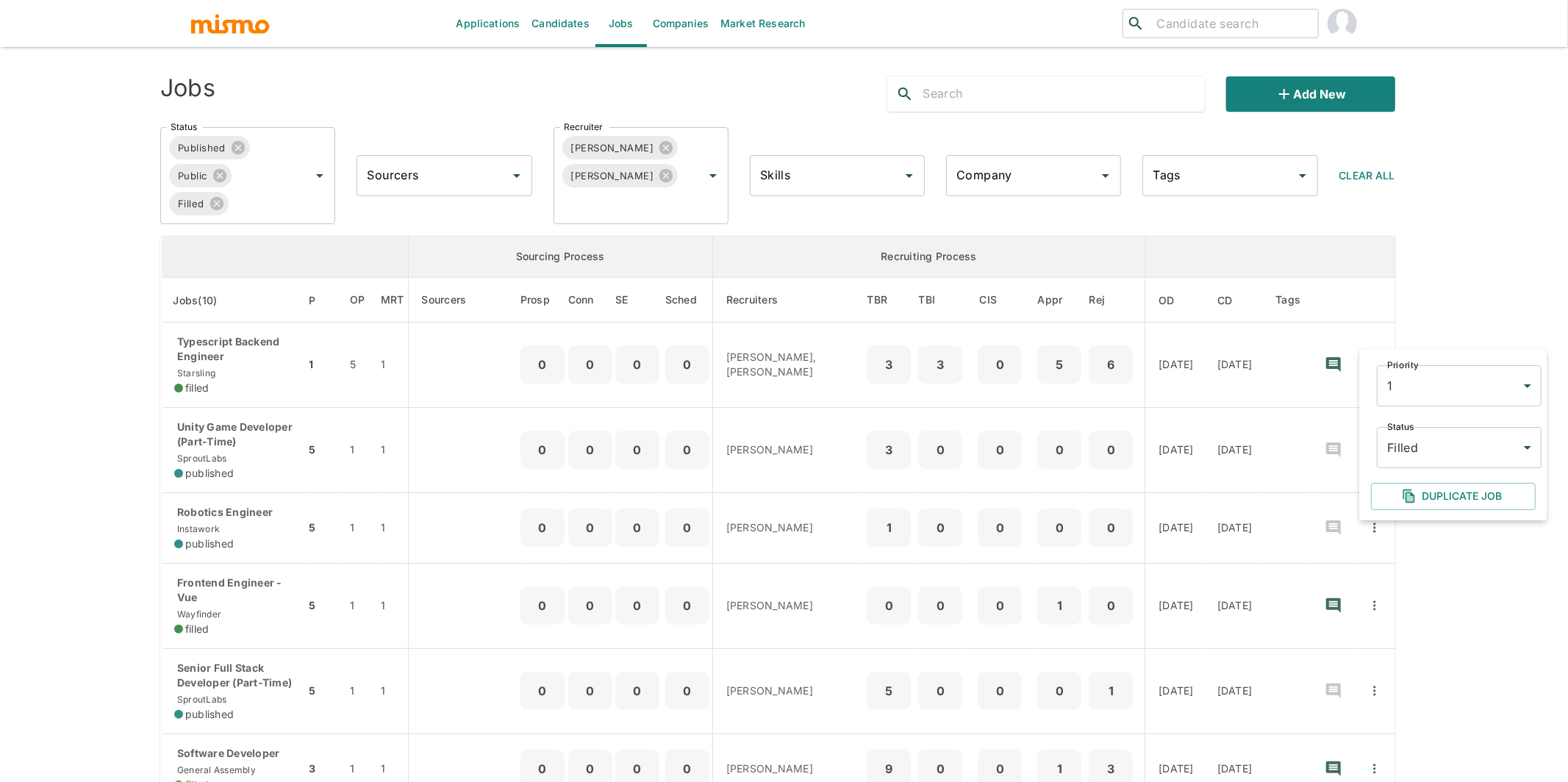
click at [1442, 453] on body "Applications Candidates Jobs Companies Market Research ​ ​ Jobs Add new Status …" at bounding box center [784, 409] width 1568 height 817
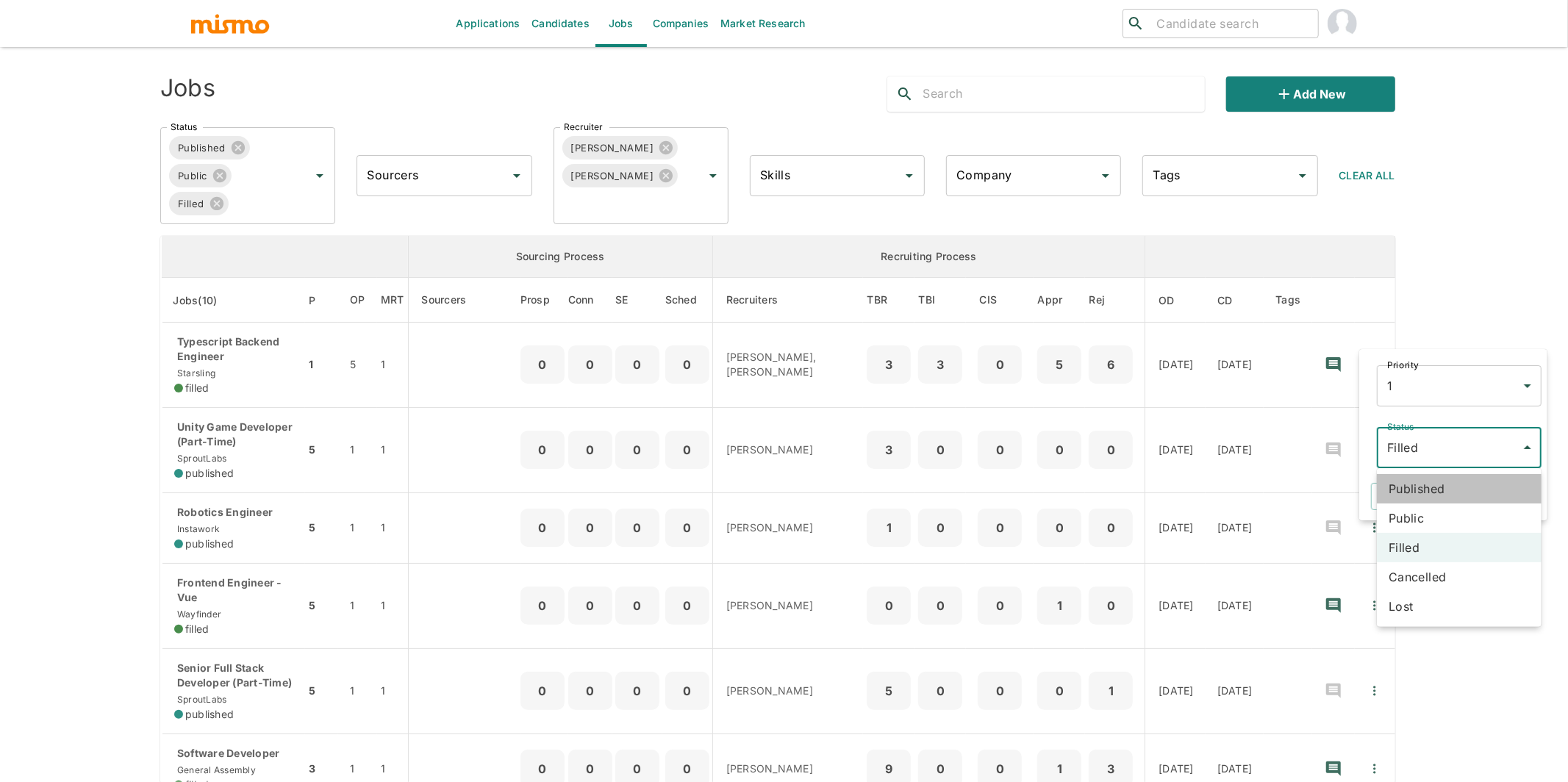
click at [1435, 486] on li "Published" at bounding box center [1459, 488] width 165 height 29
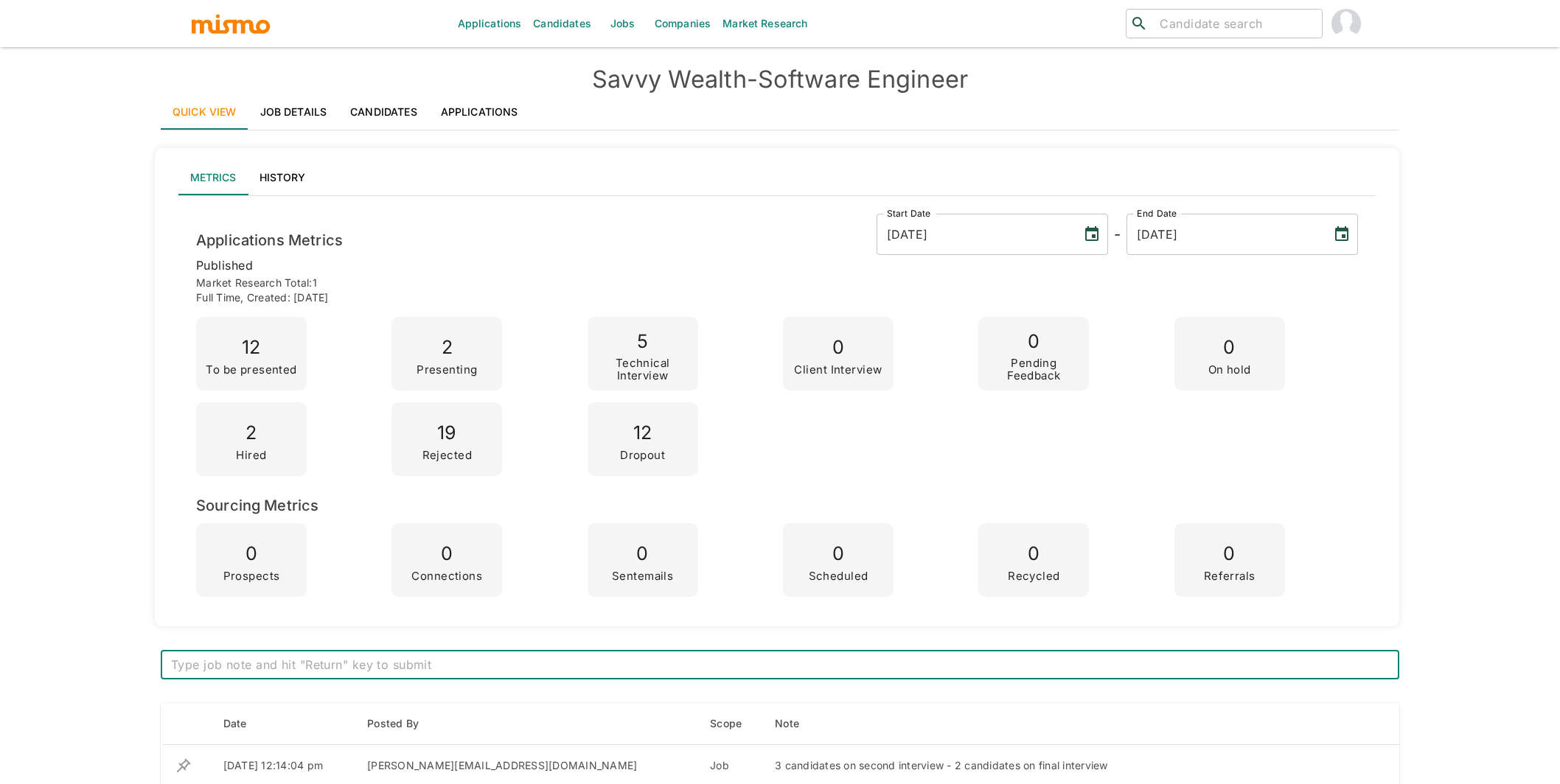
scroll to position [35, 0]
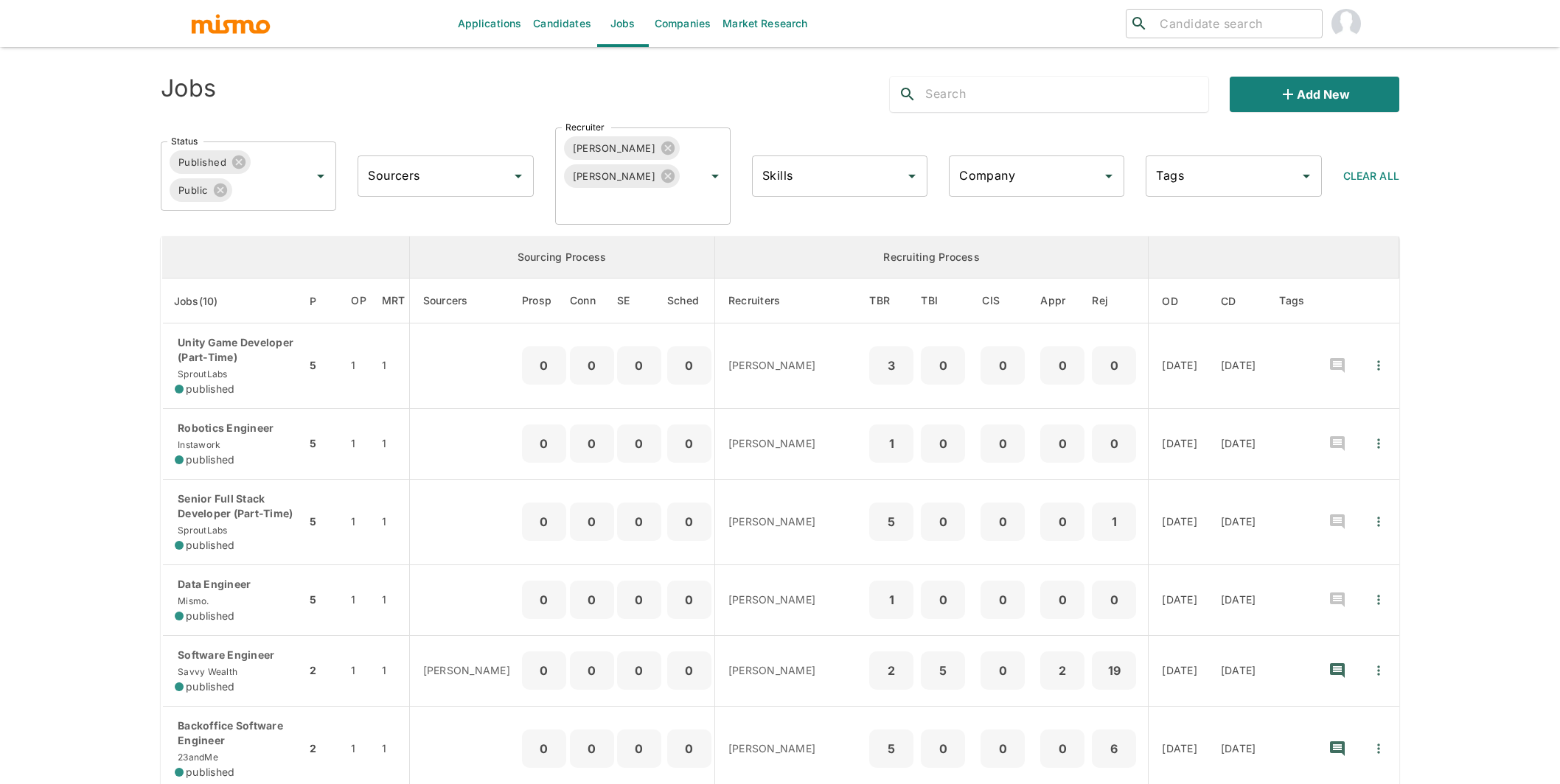
scroll to position [216, 0]
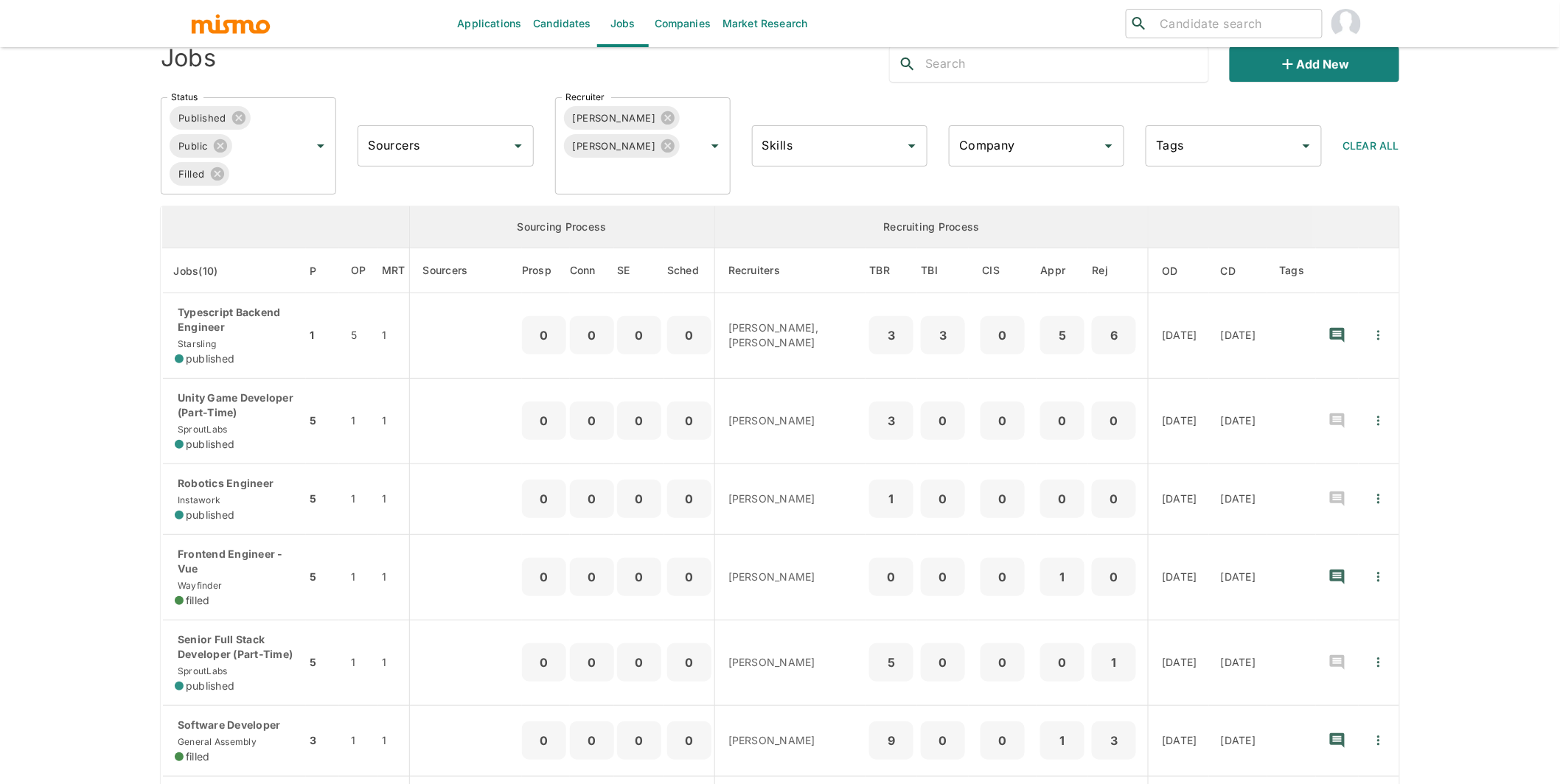
scroll to position [31, 0]
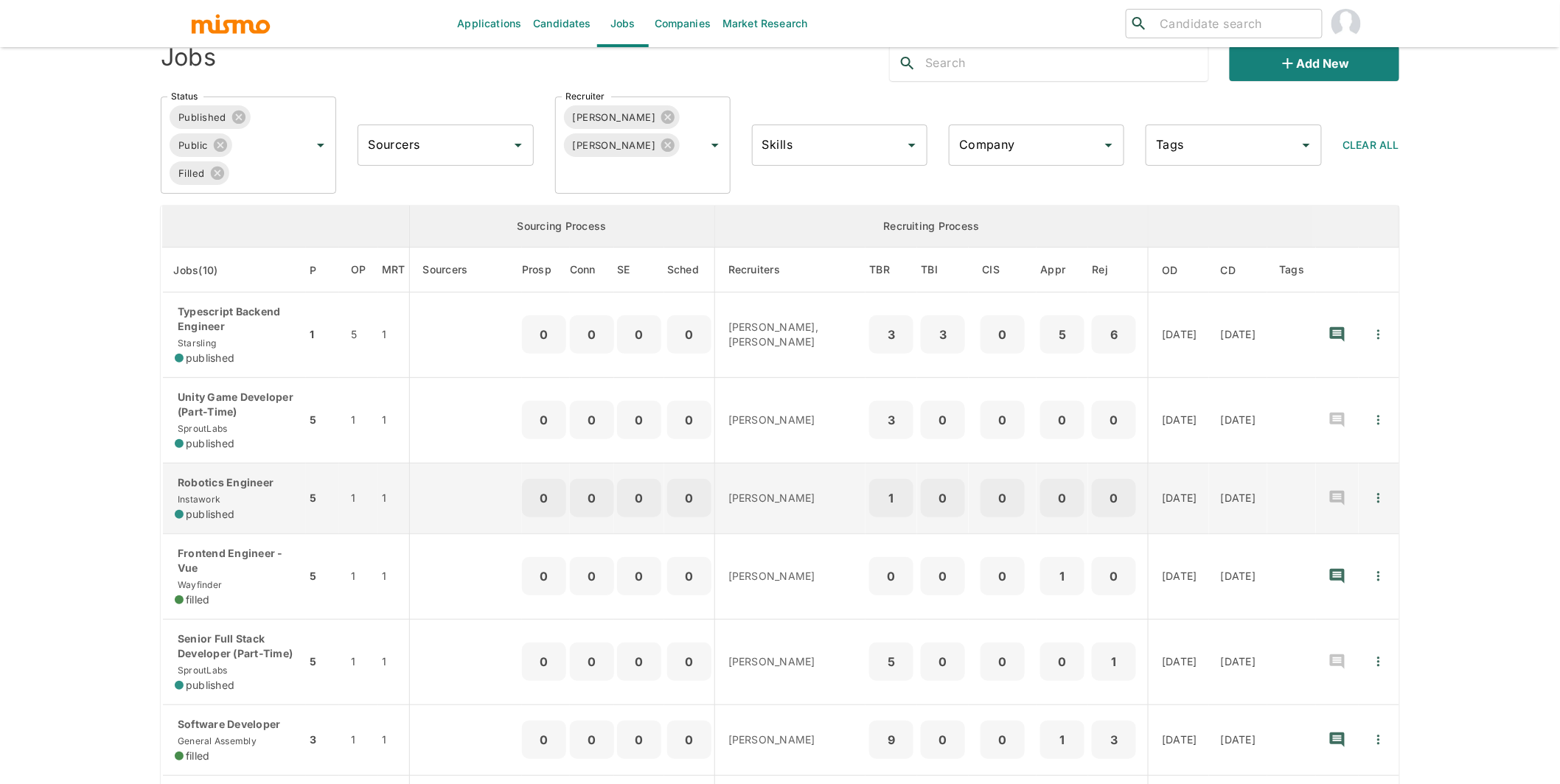
click at [242, 495] on div "Robotics Engineer Instawork published" at bounding box center [234, 498] width 119 height 46
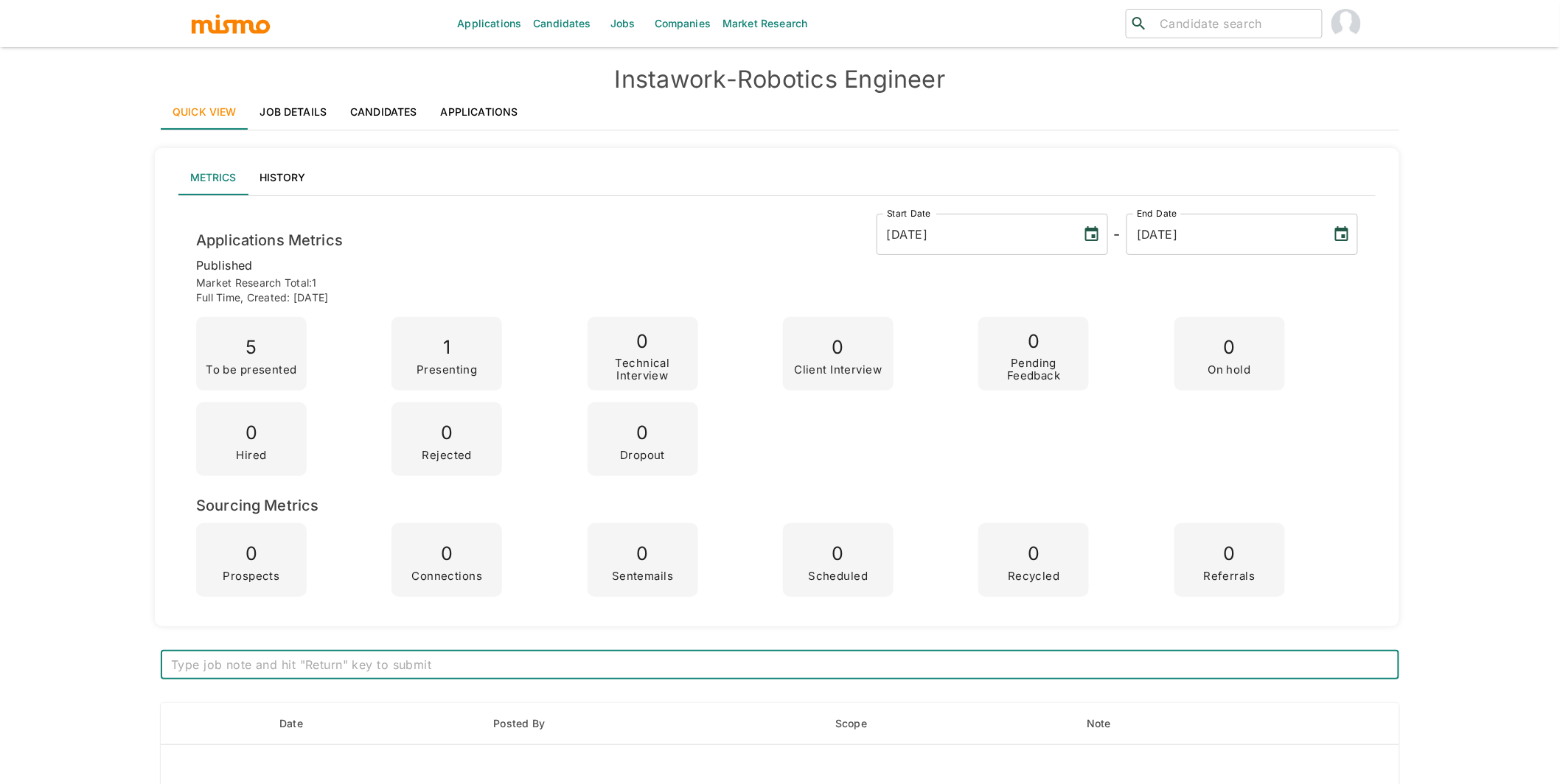
click at [494, 108] on link "Applications" at bounding box center [479, 112] width 101 height 35
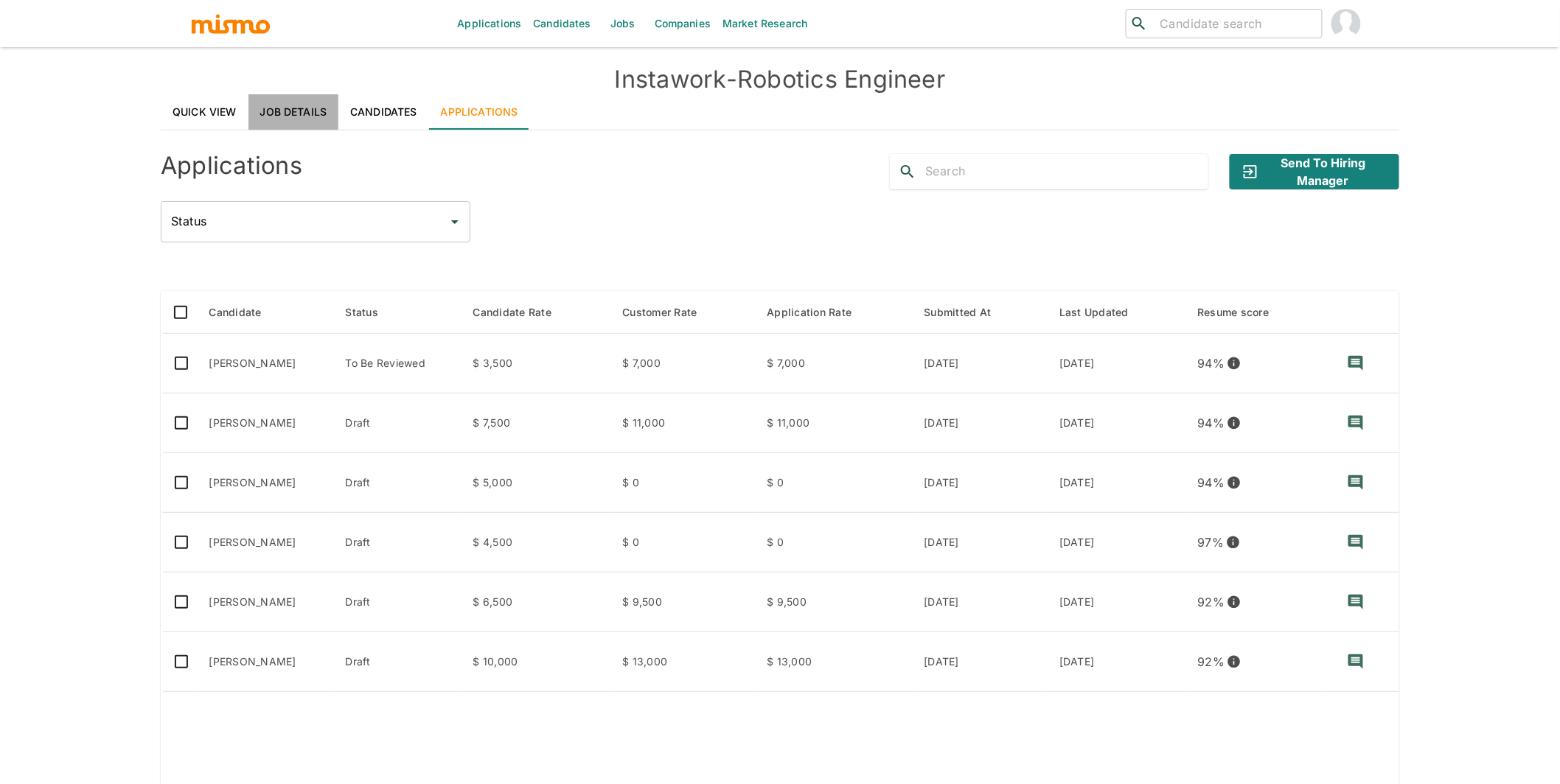
click at [302, 105] on link "Job Details" at bounding box center [294, 112] width 91 height 35
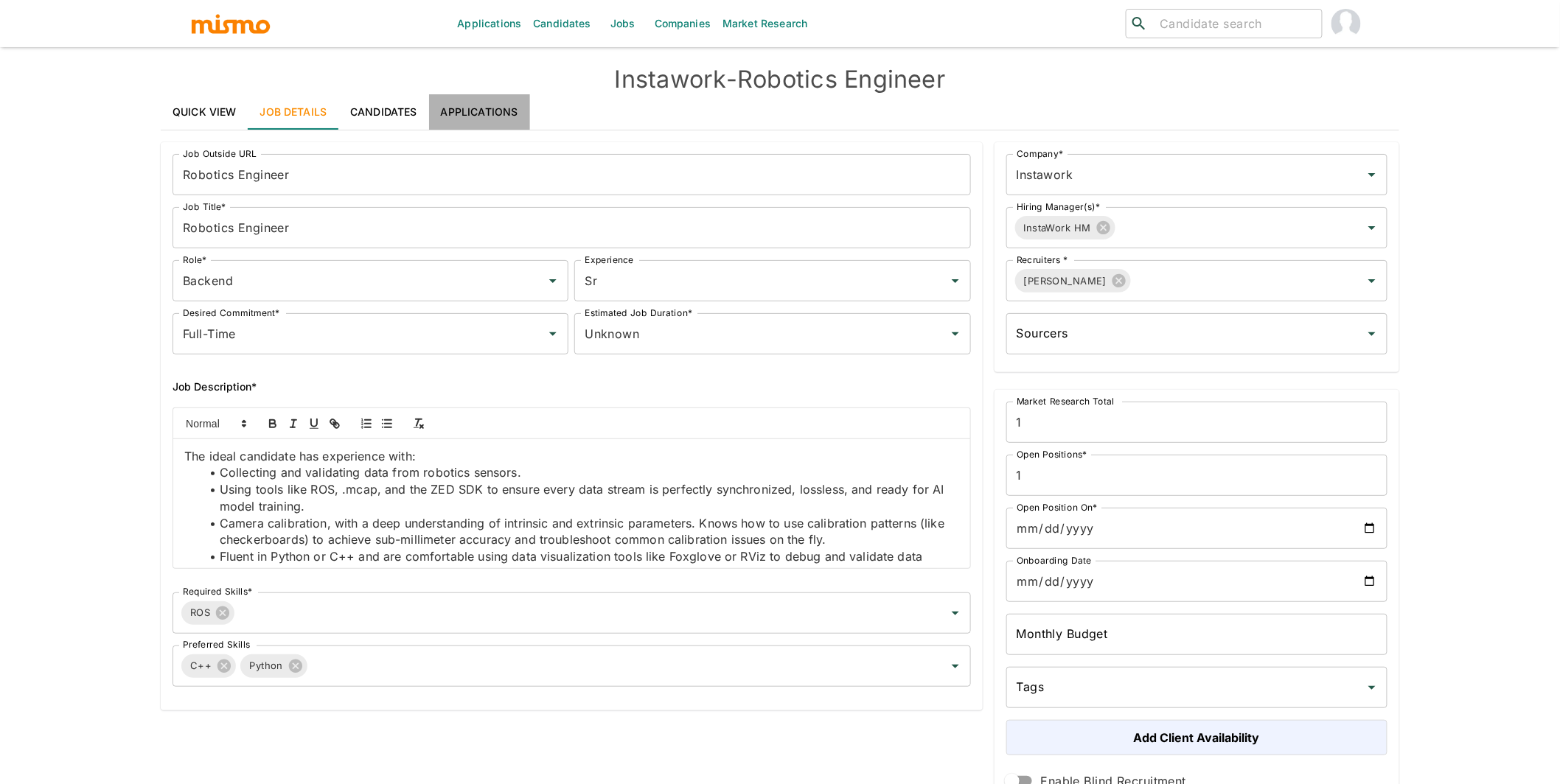
click at [499, 105] on link "Applications" at bounding box center [479, 112] width 101 height 35
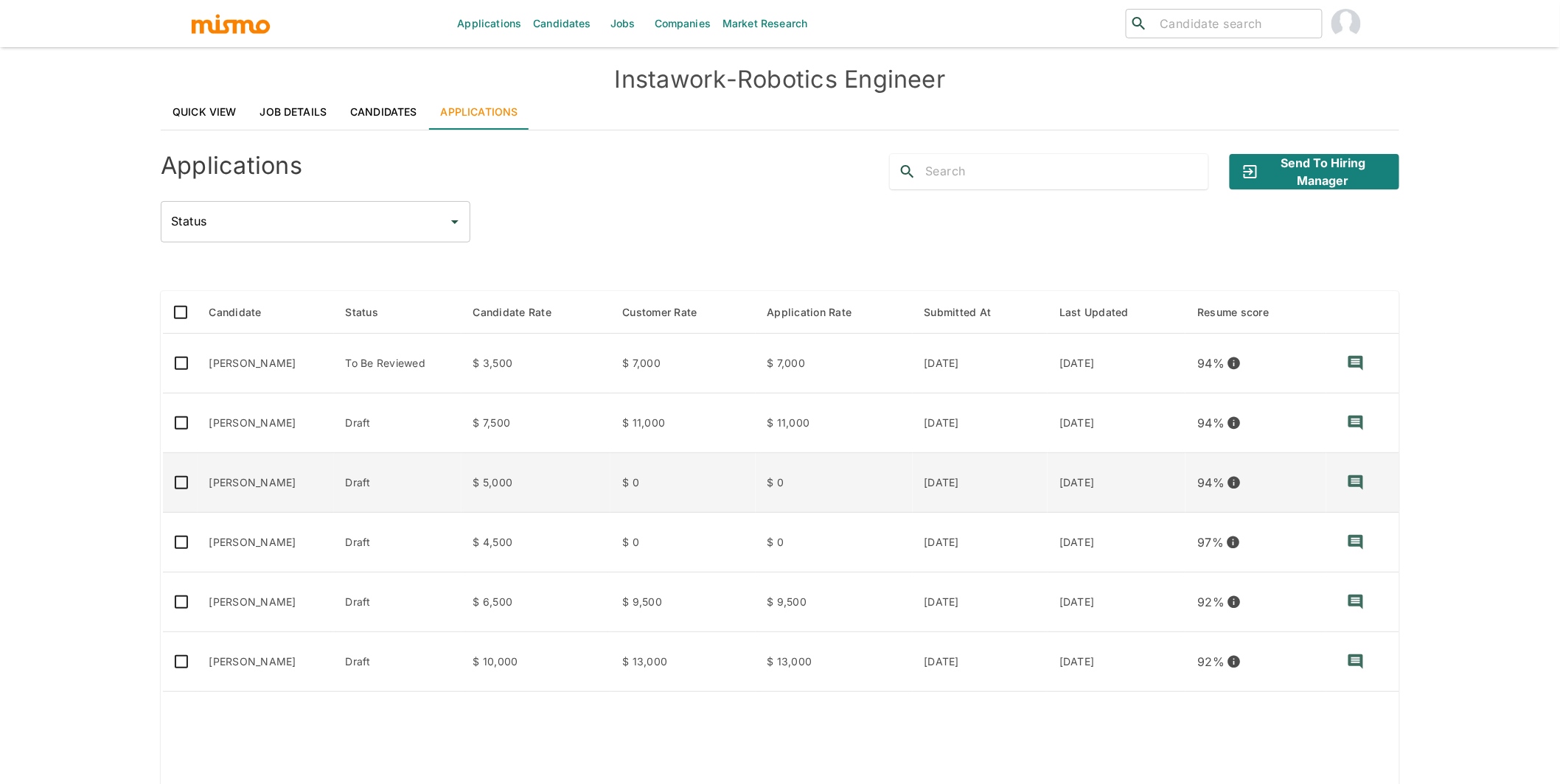
click at [306, 479] on td "[PERSON_NAME]" at bounding box center [265, 483] width 136 height 60
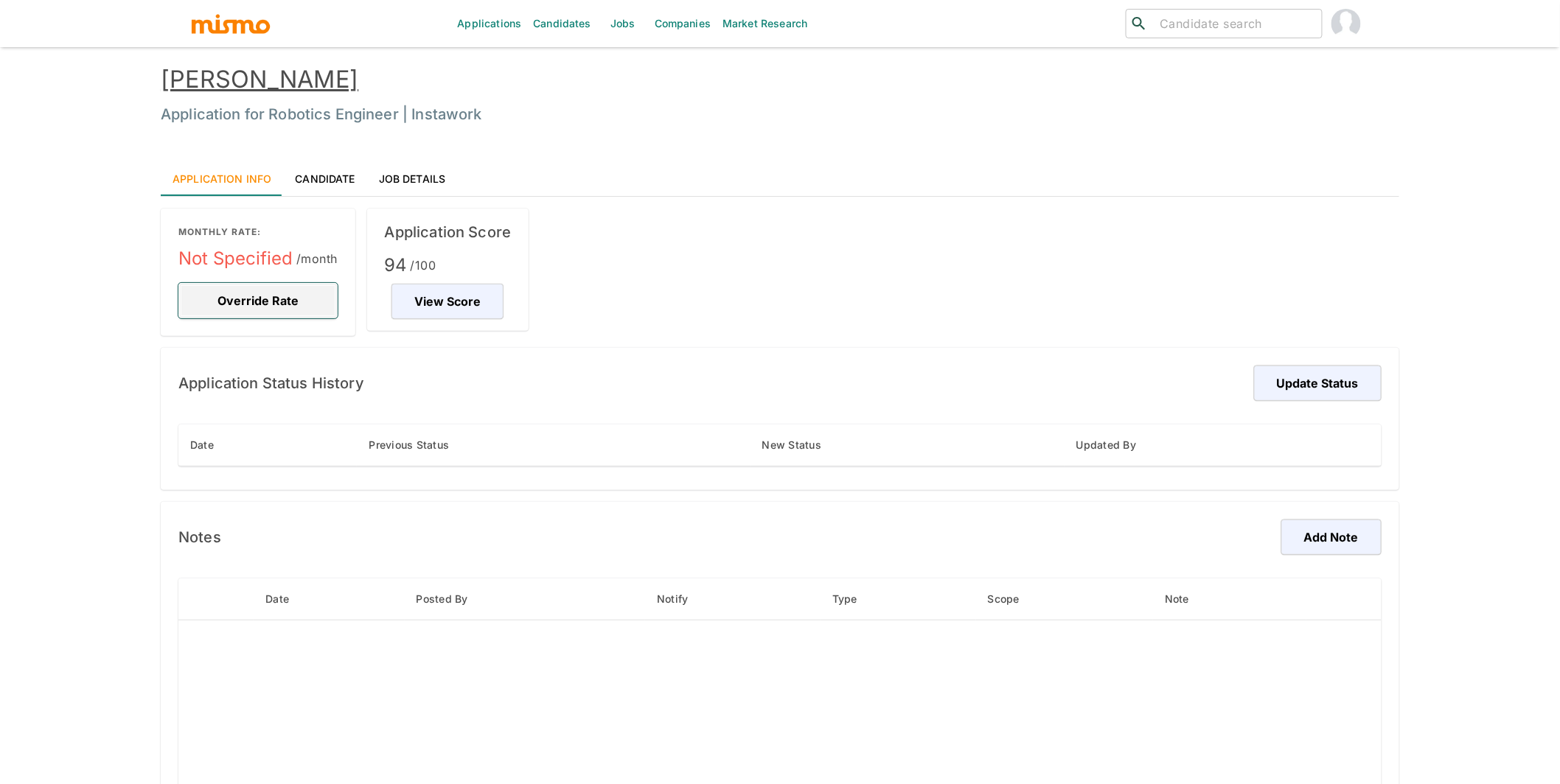
click at [281, 310] on button "Override Rate" at bounding box center [258, 301] width 159 height 35
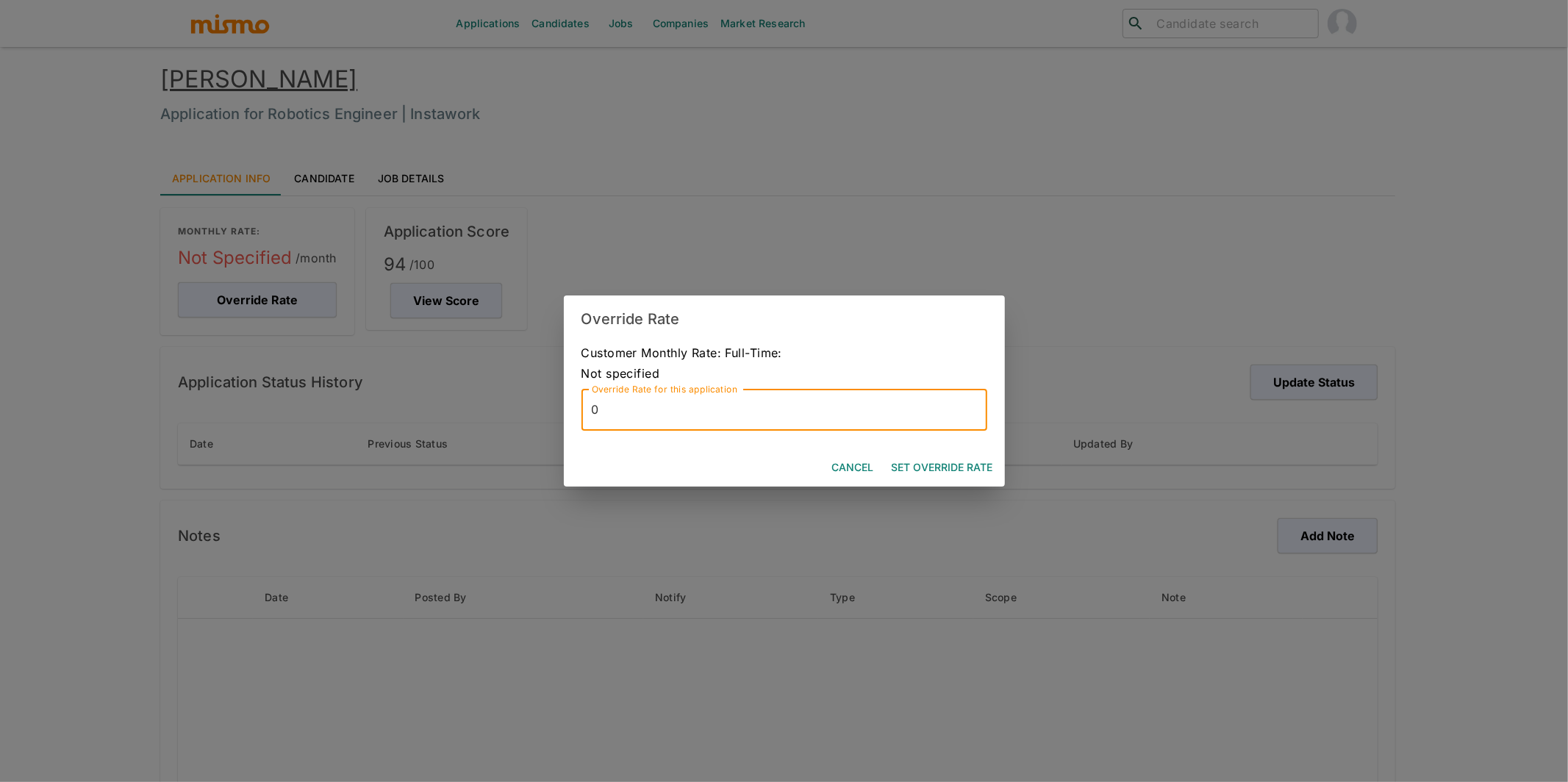
click at [619, 417] on input "0" at bounding box center [784, 410] width 406 height 41
type input "8500"
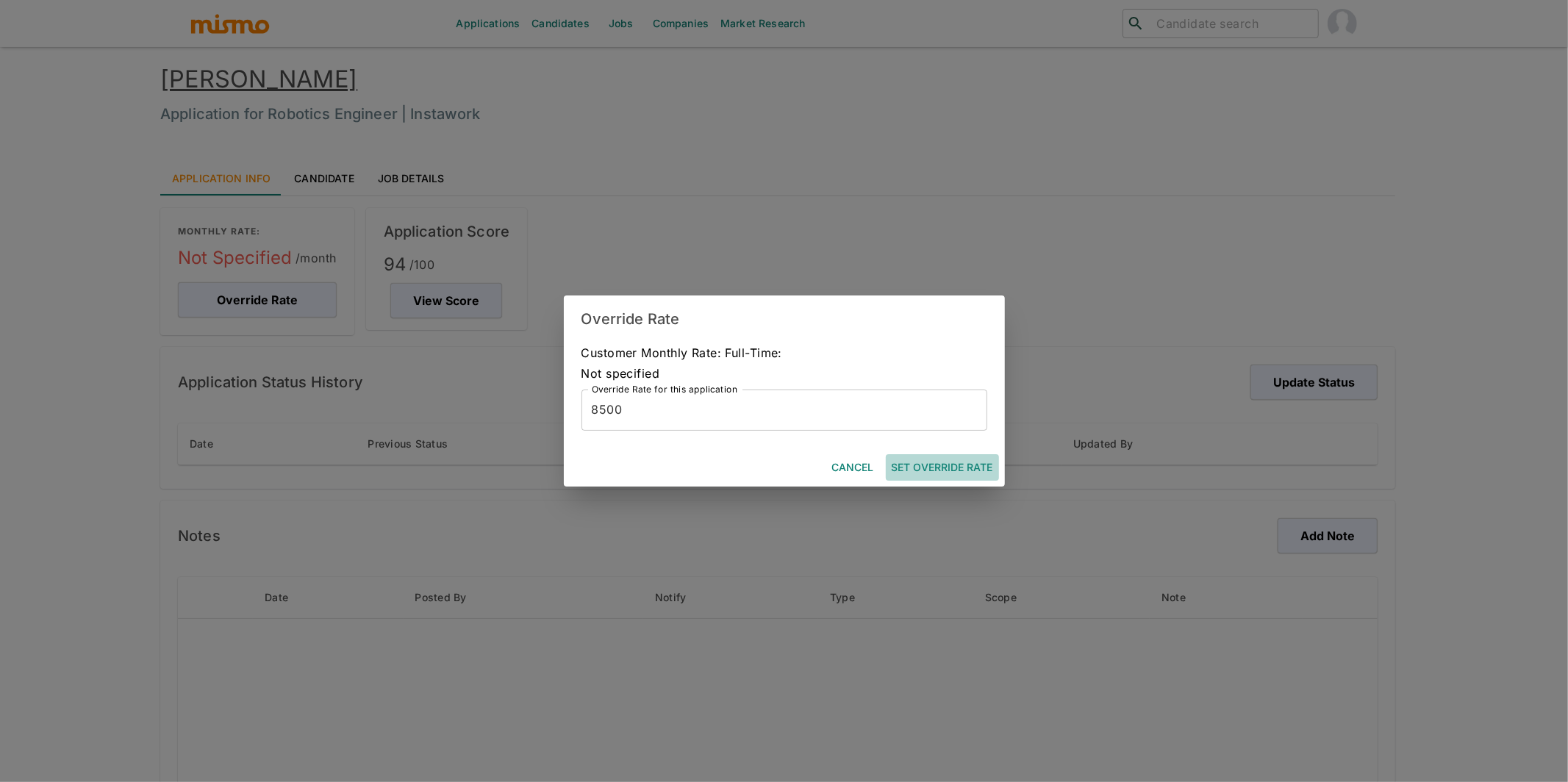
click at [948, 472] on button "Set Override Rate" at bounding box center [942, 468] width 113 height 27
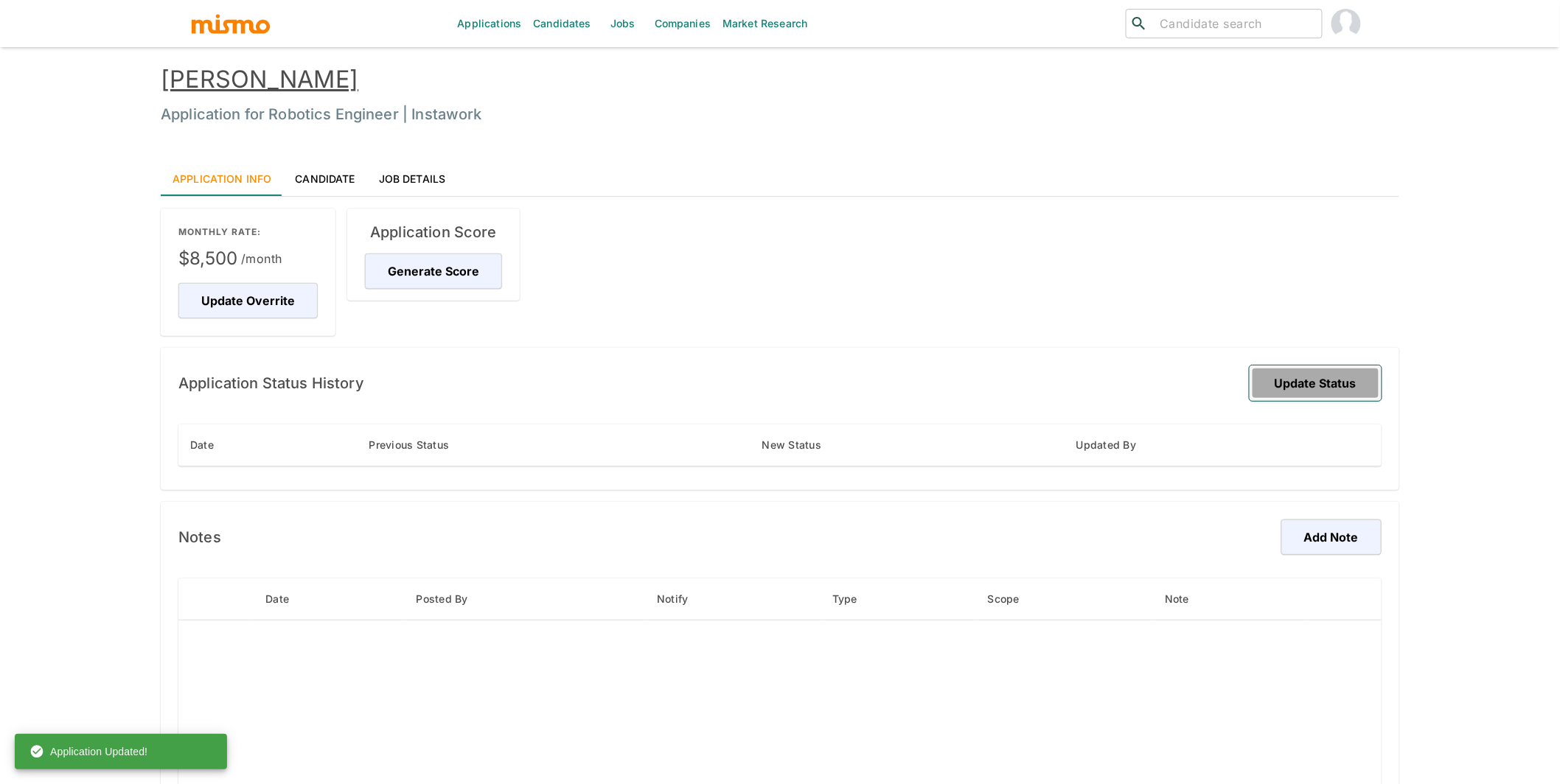
click at [1331, 383] on button "Update Status" at bounding box center [1316, 384] width 132 height 35
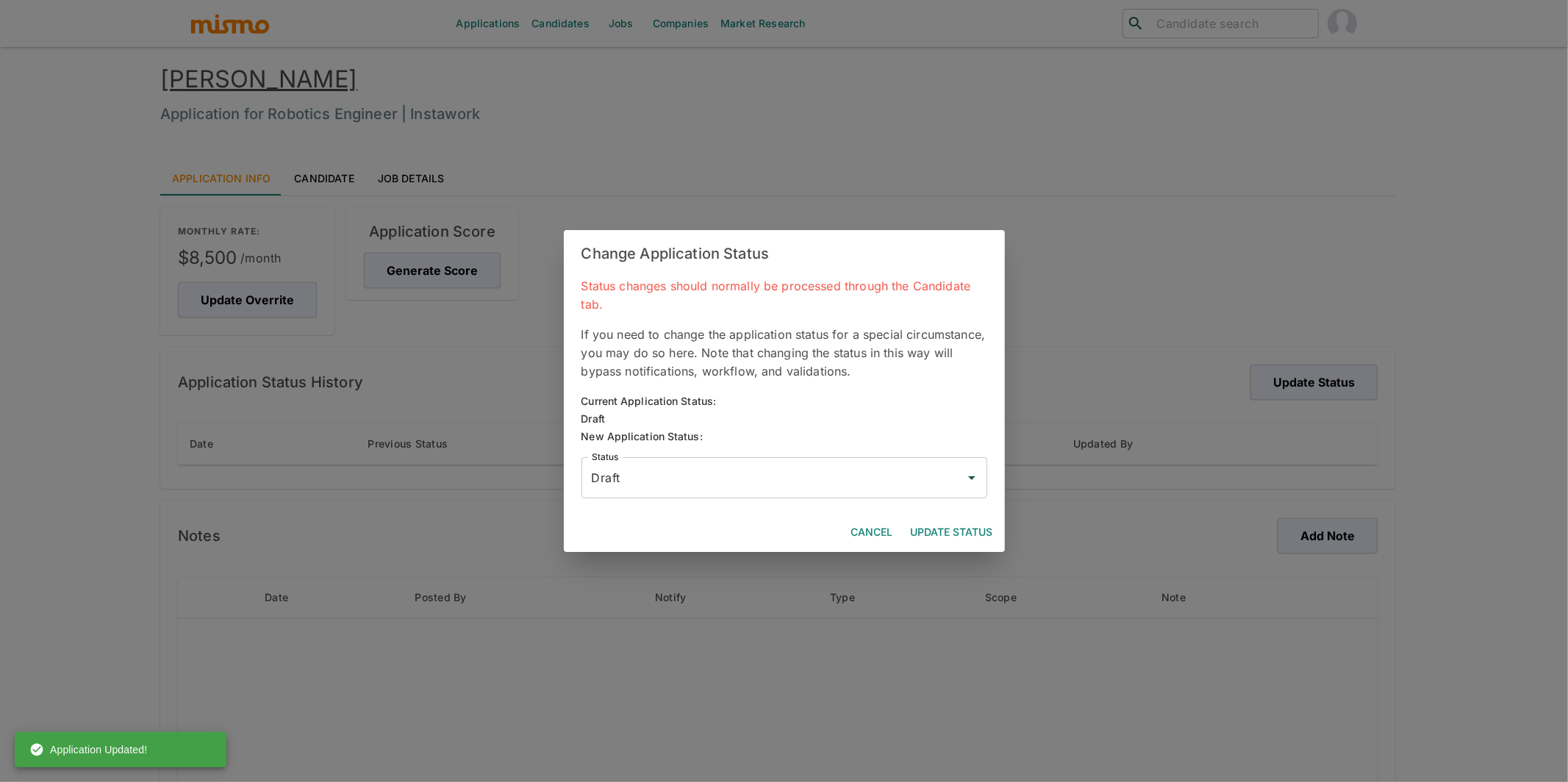
click at [763, 472] on input "Draft" at bounding box center [773, 478] width 370 height 28
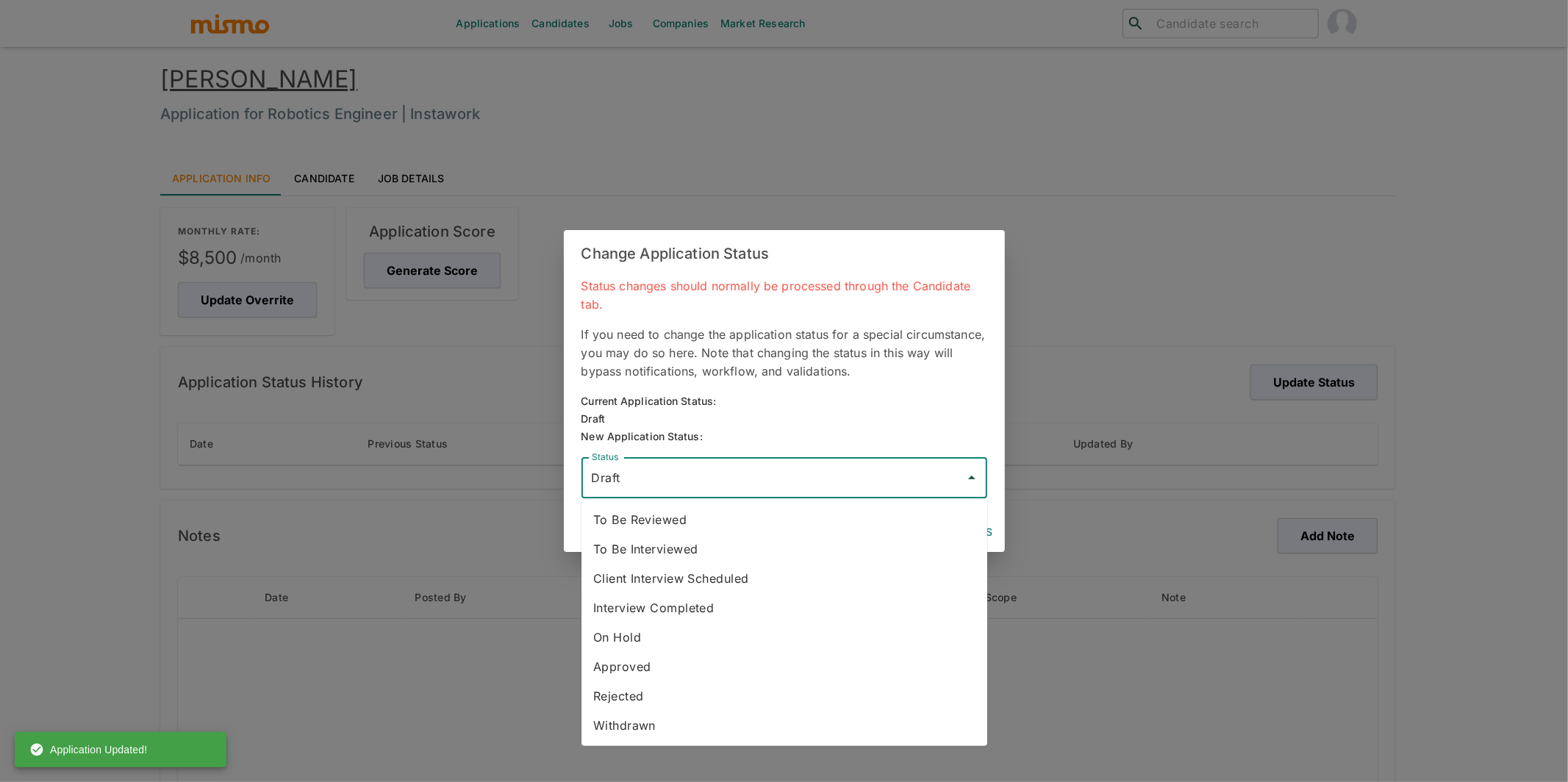
click at [657, 522] on li "To Be Reviewed" at bounding box center [784, 520] width 406 height 29
type input "To Be Reviewed"
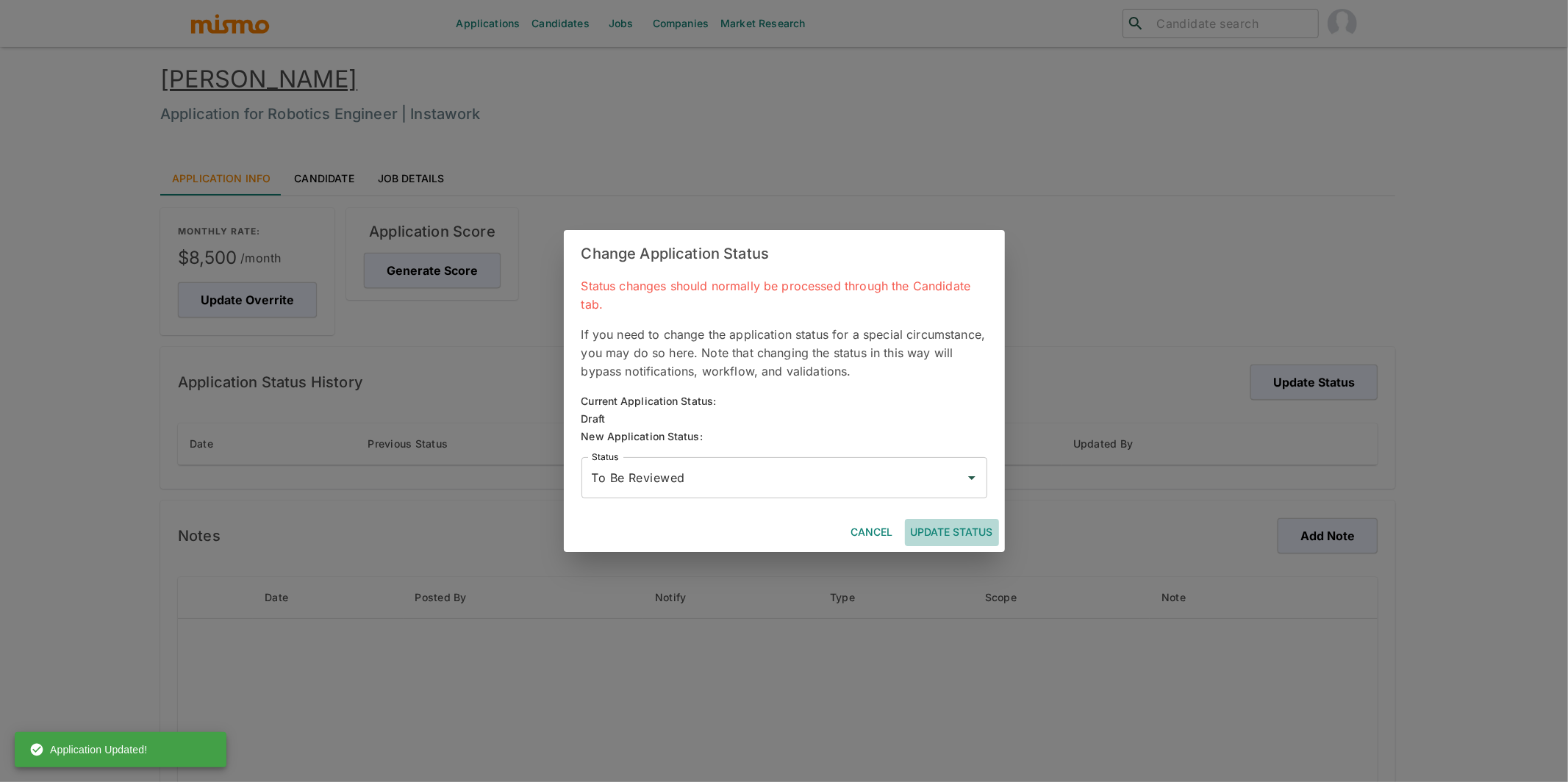
click at [947, 535] on button "Update Status" at bounding box center [952, 532] width 94 height 27
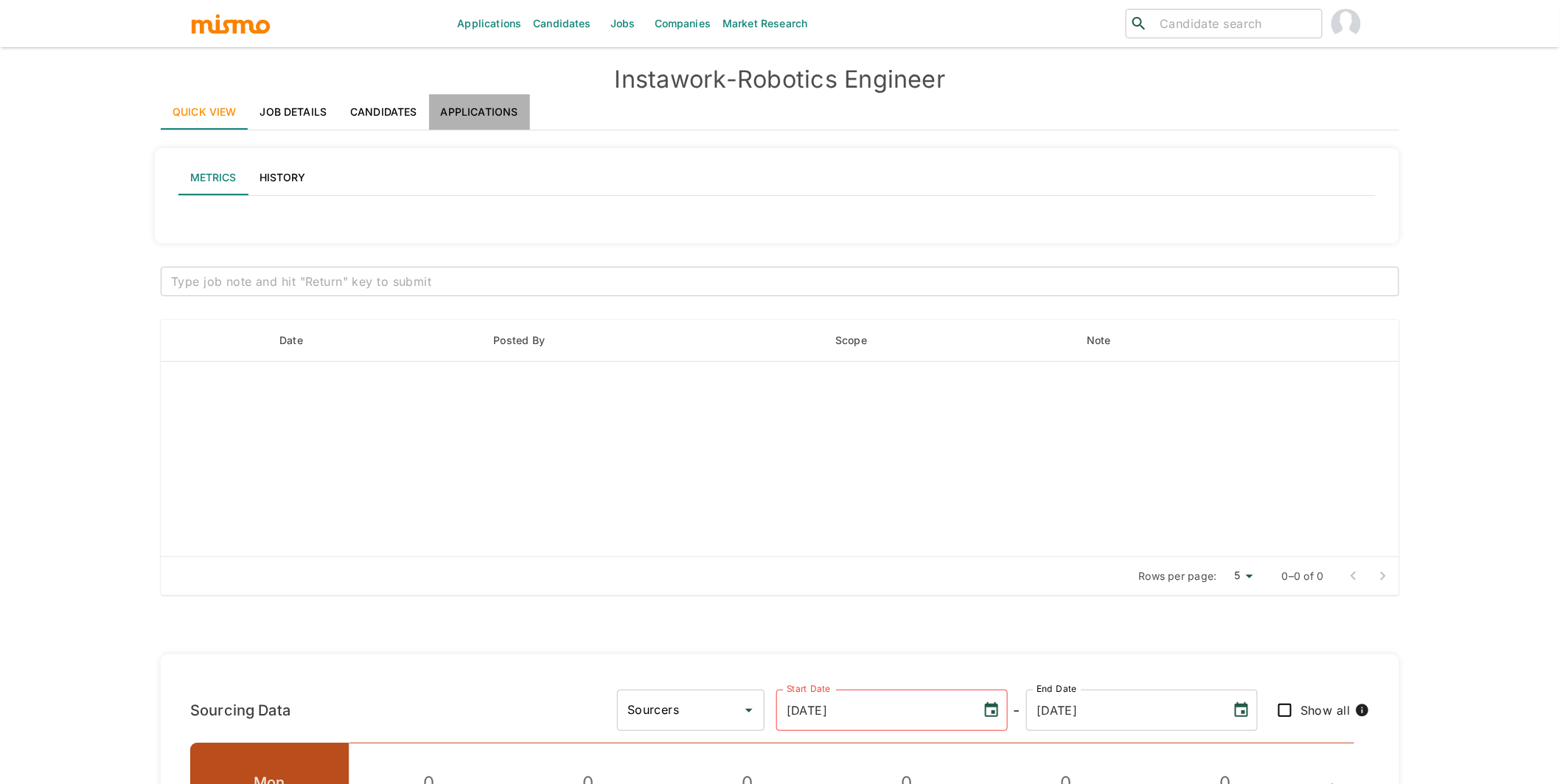
click at [491, 121] on link "Applications" at bounding box center [479, 112] width 101 height 35
